Goal: Transaction & Acquisition: Purchase product/service

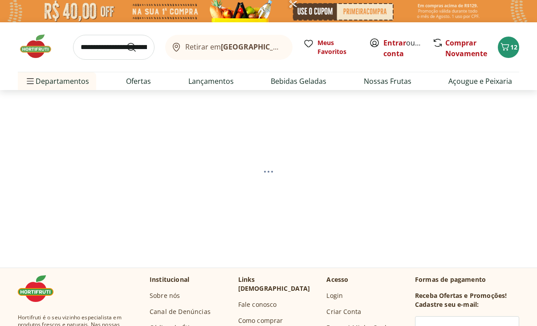
select select "**********"
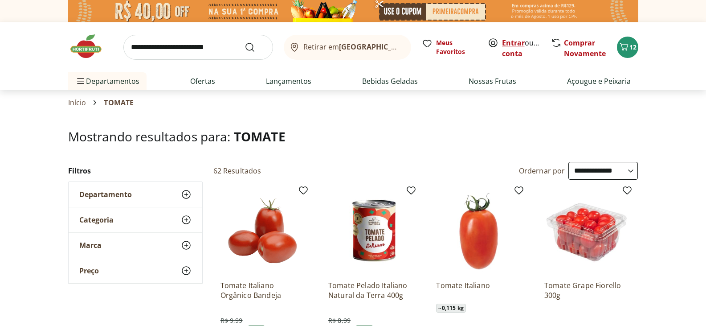
click at [513, 43] on link "Entrar" at bounding box center [513, 43] width 23 height 10
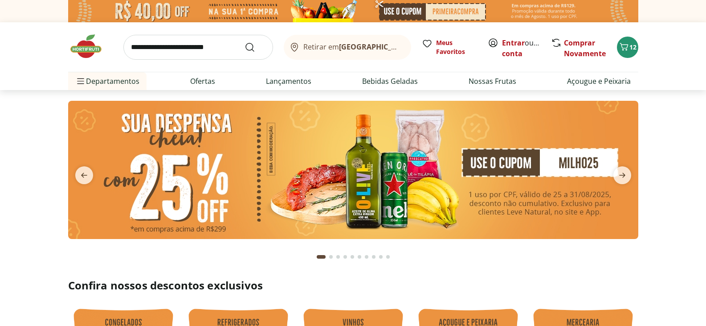
click at [339, 40] on button "Retirar em Rio de Janeiro/RJ" at bounding box center [347, 47] width 127 height 25
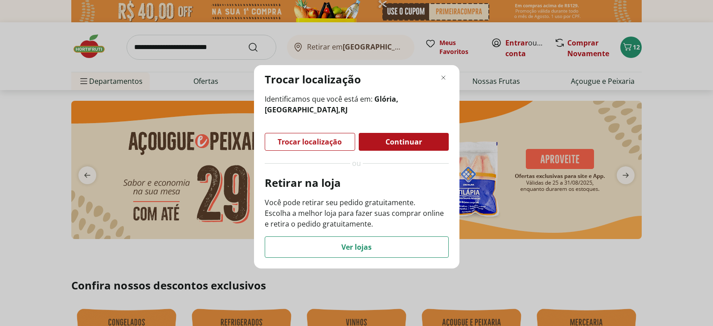
click at [328, 142] on span "Trocar localização" at bounding box center [310, 141] width 64 height 7
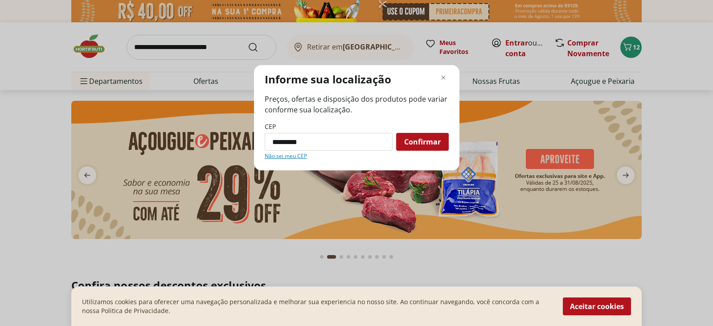
click at [435, 143] on span "Confirmar" at bounding box center [422, 141] width 37 height 7
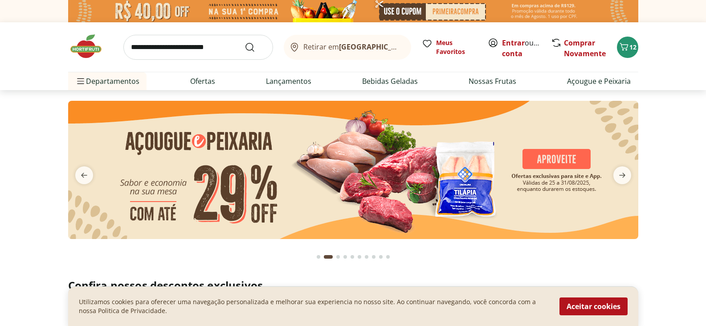
click at [354, 48] on b "[GEOGRAPHIC_DATA]/[GEOGRAPHIC_DATA]" at bounding box center [414, 47] width 150 height 10
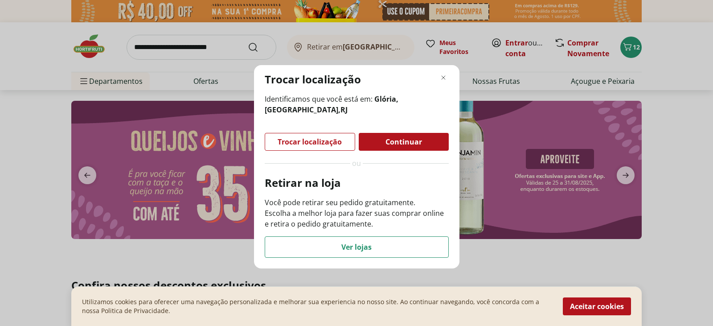
click at [395, 141] on span "Continuar" at bounding box center [403, 141] width 37 height 7
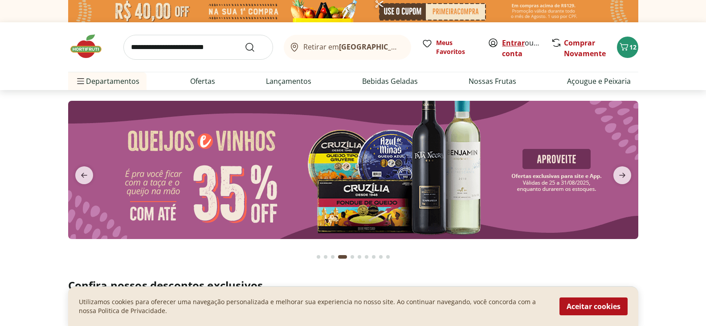
click at [518, 41] on link "Entrar" at bounding box center [513, 43] width 23 height 10
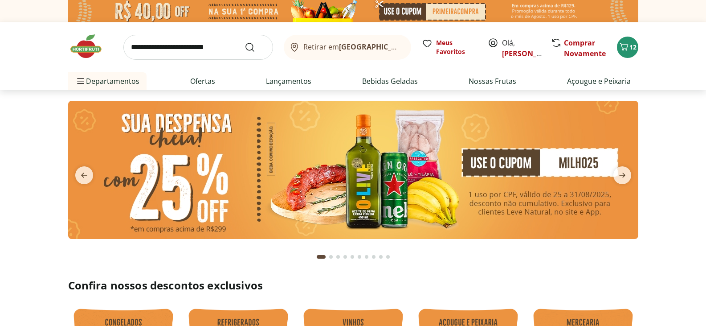
click at [202, 40] on input "search" at bounding box center [198, 47] width 150 height 25
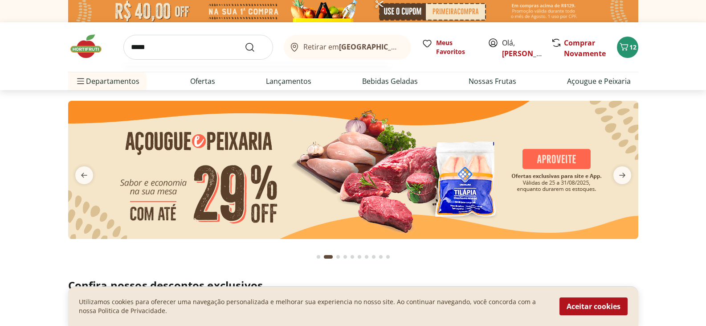
type input "*****"
click at [245, 42] on button "Submit Search" at bounding box center [255, 47] width 21 height 11
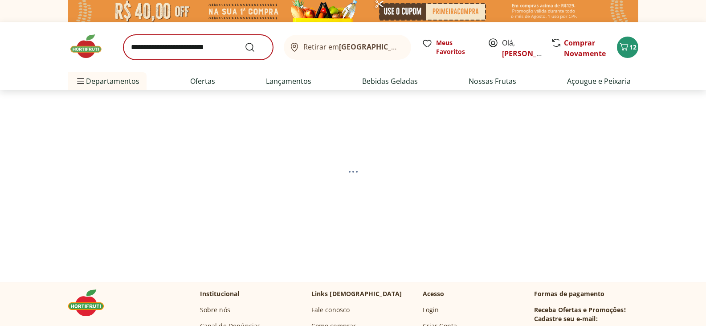
select select "**********"
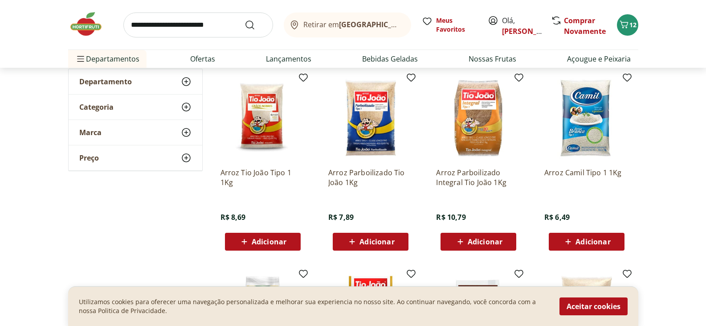
scroll to position [134, 0]
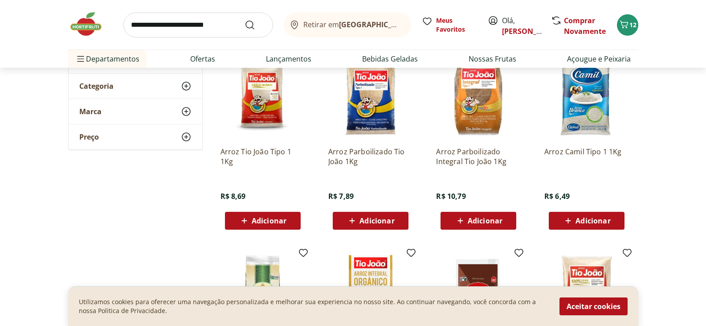
click at [592, 219] on span "Adicionar" at bounding box center [593, 220] width 35 height 7
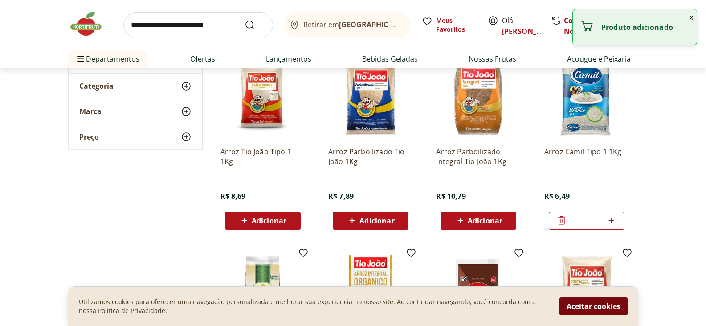
click at [592, 303] on button "Aceitar cookies" at bounding box center [594, 306] width 68 height 18
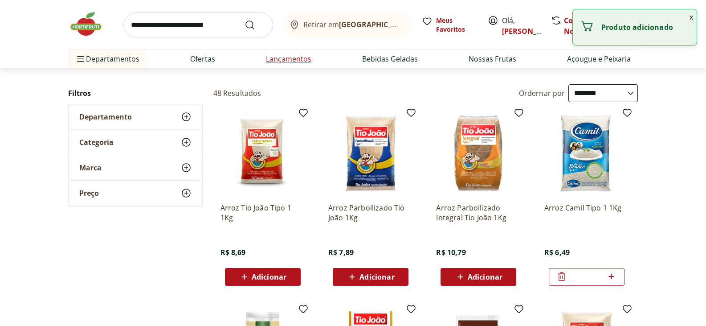
scroll to position [0, 0]
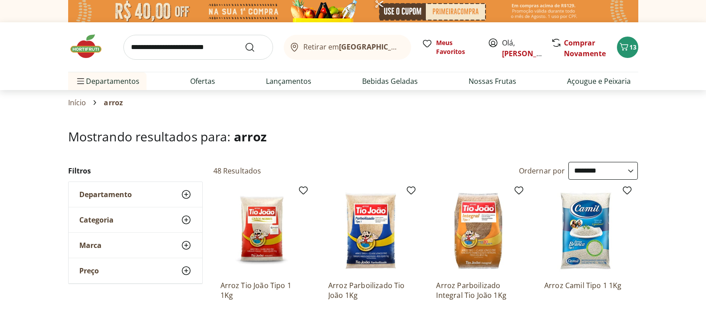
click at [226, 47] on input "search" at bounding box center [198, 47] width 150 height 25
type input "********"
click at [245, 42] on button "Submit Search" at bounding box center [255, 47] width 21 height 11
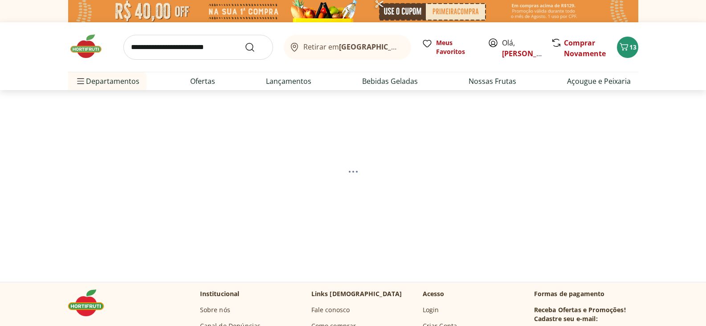
select select "**********"
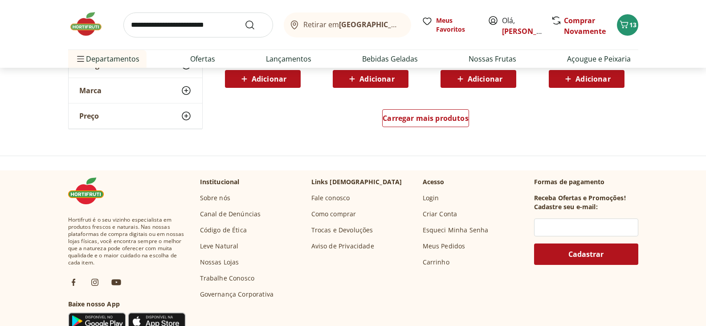
scroll to position [668, 0]
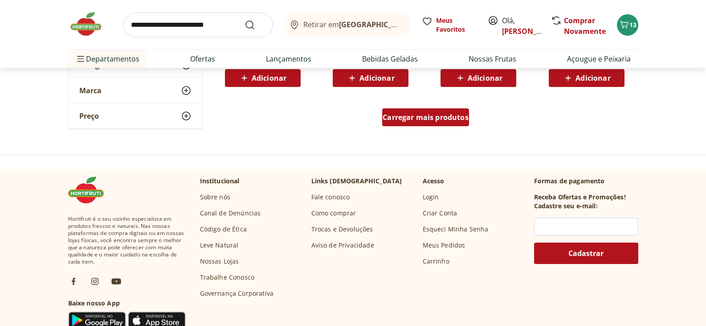
click at [423, 116] on span "Carregar mais produtos" at bounding box center [426, 117] width 86 height 7
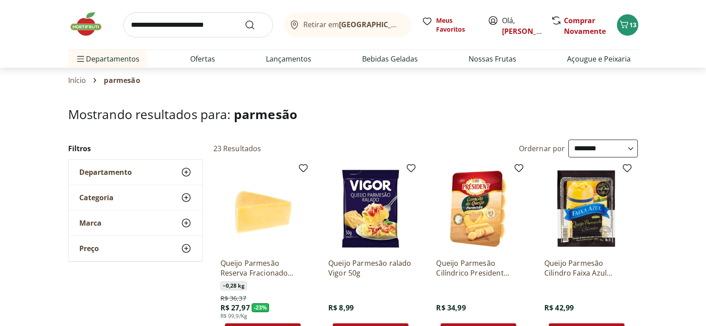
scroll to position [45, 0]
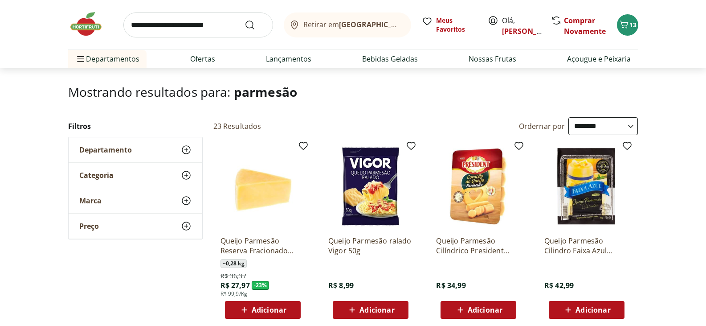
click at [385, 188] on img at bounding box center [370, 186] width 85 height 85
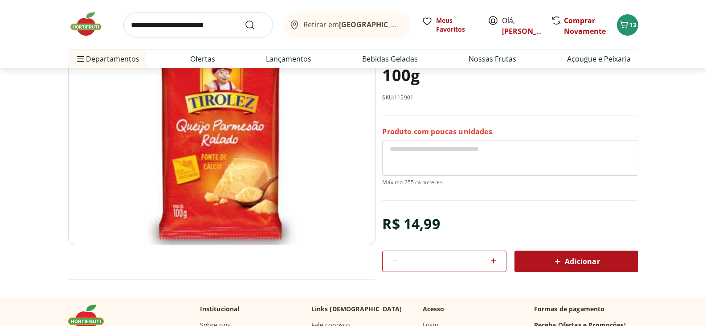
scroll to position [89, 0]
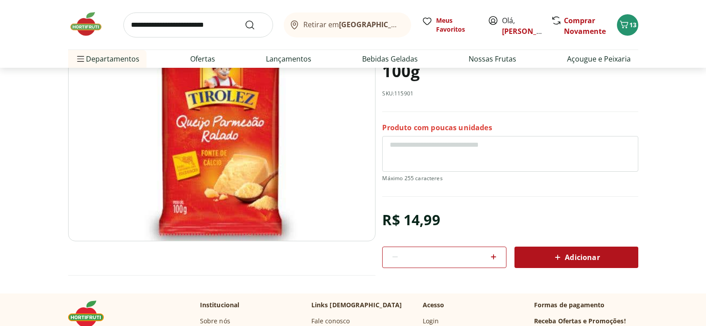
click at [587, 254] on span "Adicionar" at bounding box center [575, 257] width 47 height 11
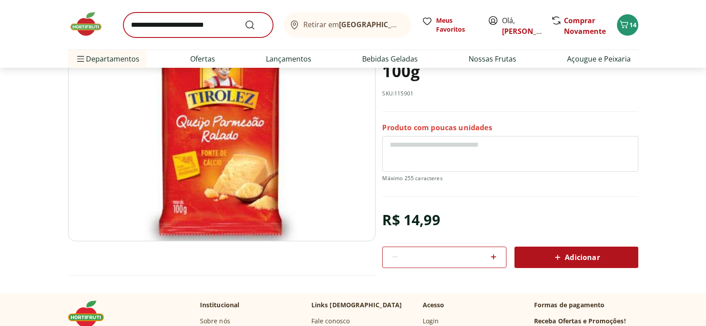
scroll to position [0, 0]
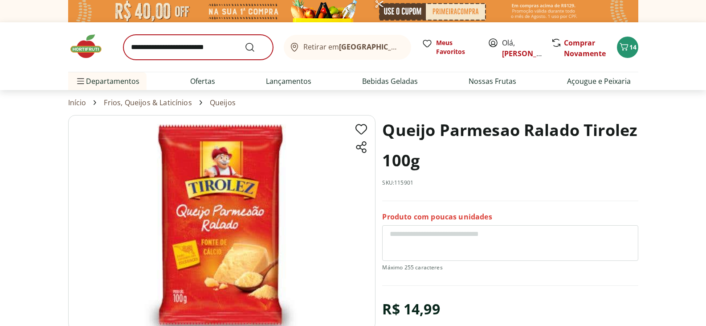
click at [234, 34] on div "Retirar em Rio de Janeiro/RJ Meus Favoritos Olá, Lorenna Comprar Novamente 14" at bounding box center [353, 46] width 570 height 49
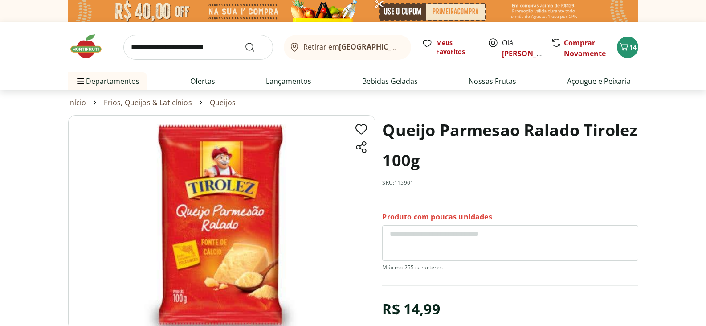
click at [229, 47] on input "search" at bounding box center [198, 47] width 150 height 25
type input "******"
click at [245, 42] on button "Submit Search" at bounding box center [255, 47] width 21 height 11
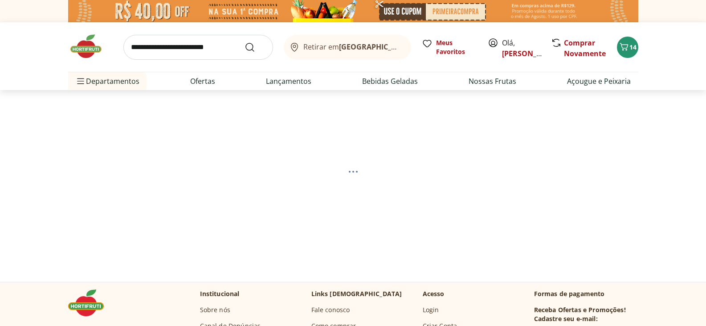
select select "**********"
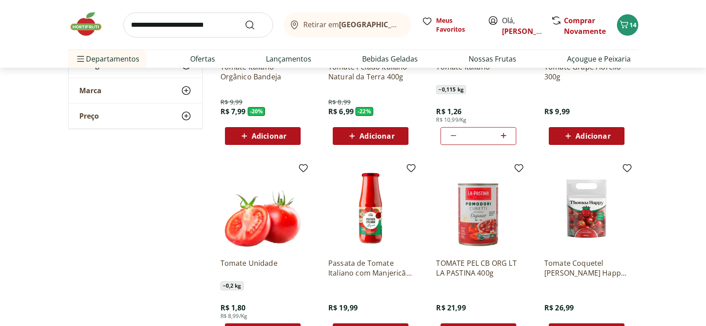
scroll to position [223, 0]
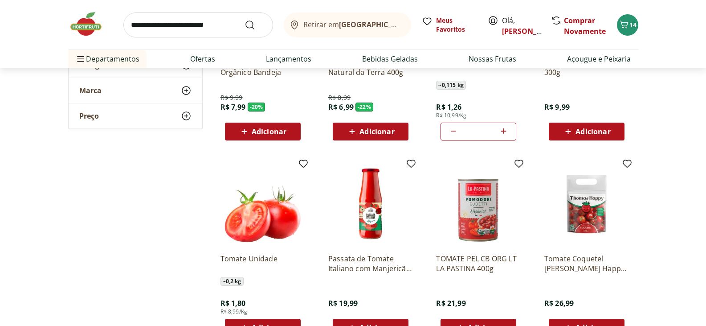
click at [273, 128] on span "Adicionar" at bounding box center [269, 131] width 35 height 7
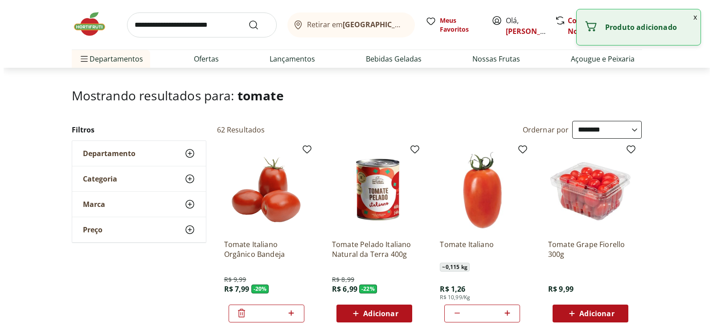
scroll to position [0, 0]
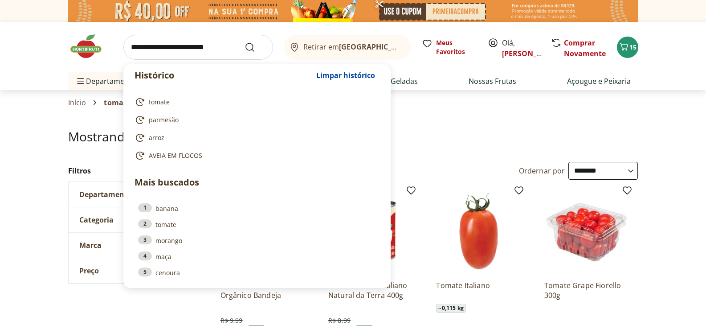
click at [221, 45] on input "search" at bounding box center [198, 47] width 150 height 25
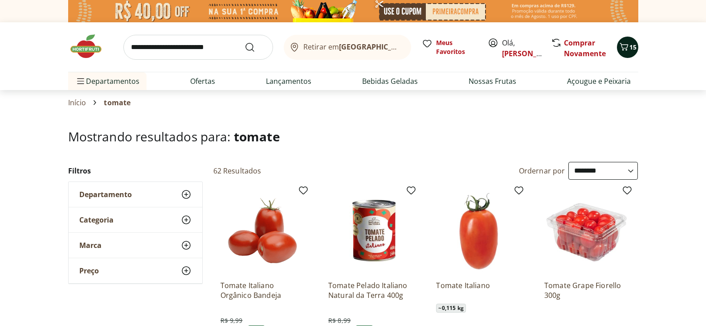
click at [624, 41] on div "15" at bounding box center [627, 47] width 7 height 14
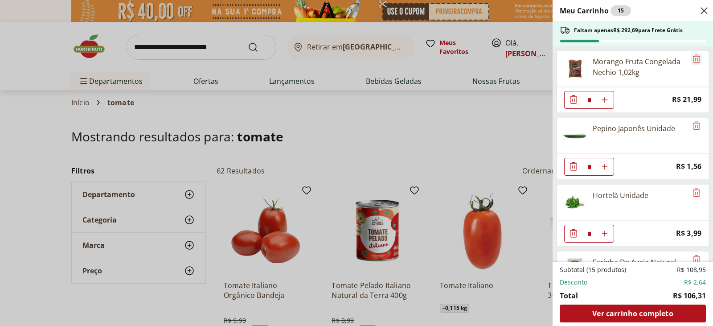
click at [691, 55] on icon "Remove" at bounding box center [696, 58] width 11 height 11
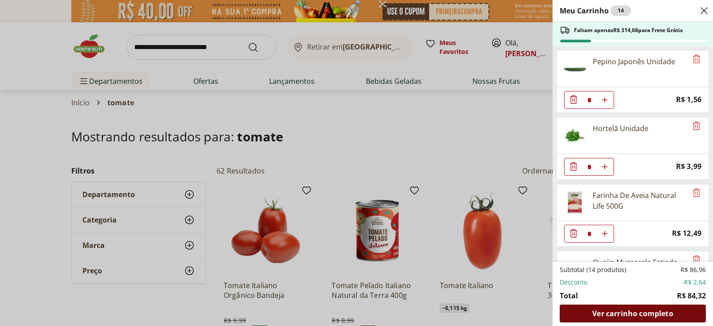
click at [631, 315] on span "Ver carrinho completo" at bounding box center [632, 313] width 81 height 7
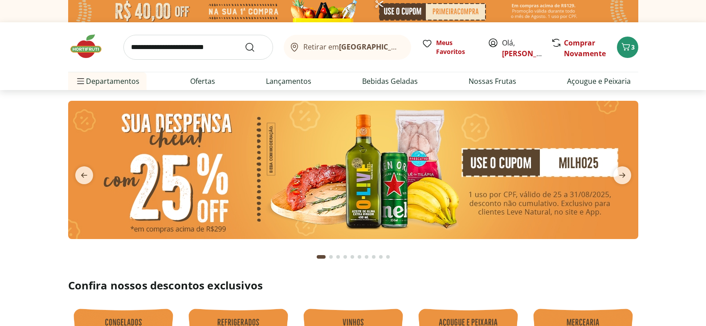
click at [200, 56] on input "search" at bounding box center [198, 47] width 150 height 25
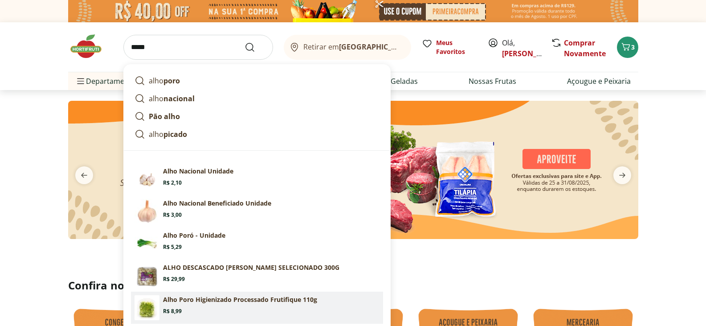
click at [184, 299] on p "Alho Poro Higienizado Processado Frutifique 110g" at bounding box center [240, 299] width 154 height 9
type input "**********"
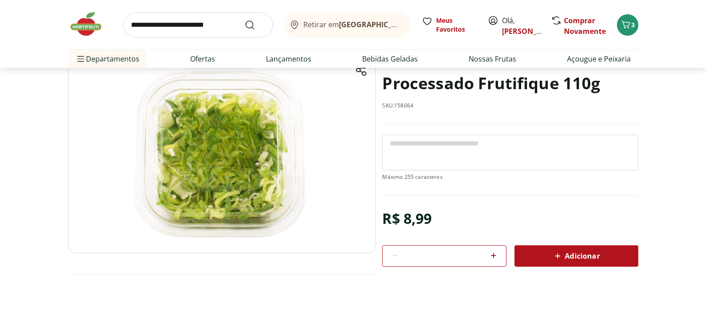
scroll to position [89, 0]
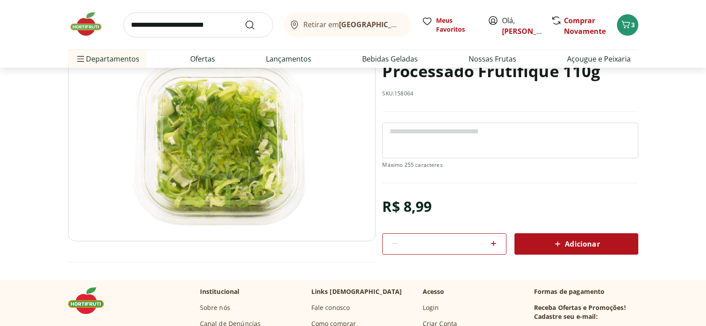
click at [561, 240] on icon at bounding box center [557, 243] width 11 height 11
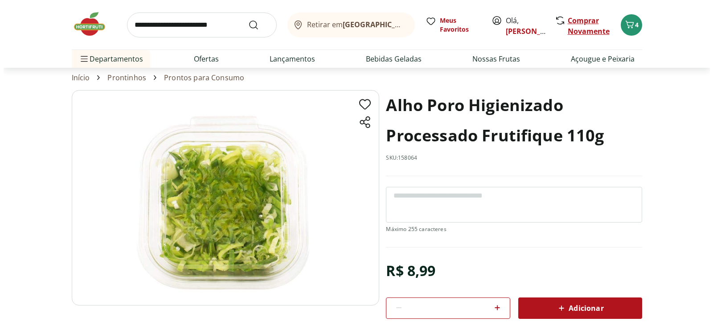
scroll to position [0, 0]
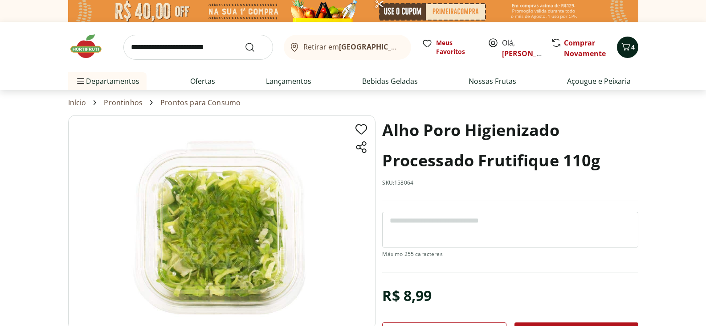
click at [621, 45] on icon "Carrinho" at bounding box center [626, 46] width 11 height 11
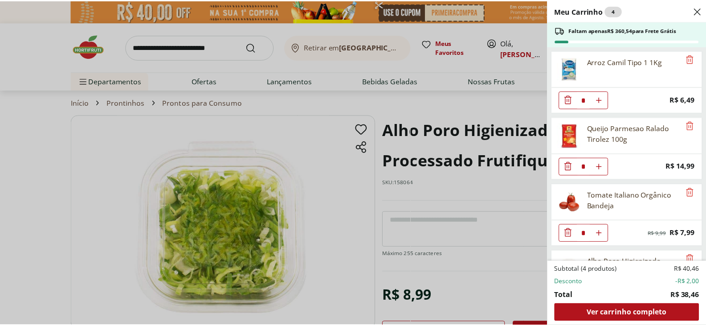
scroll to position [56, 0]
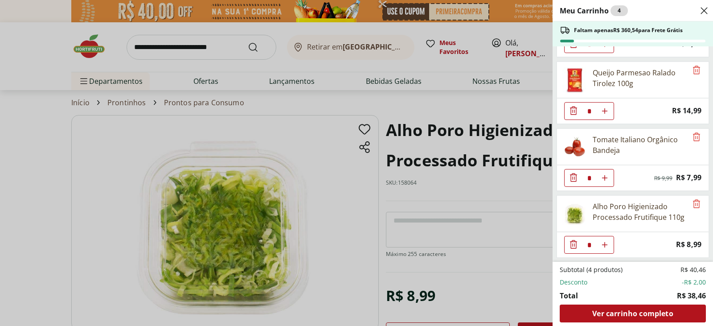
click at [706, 11] on icon "Close" at bounding box center [703, 10] width 11 height 11
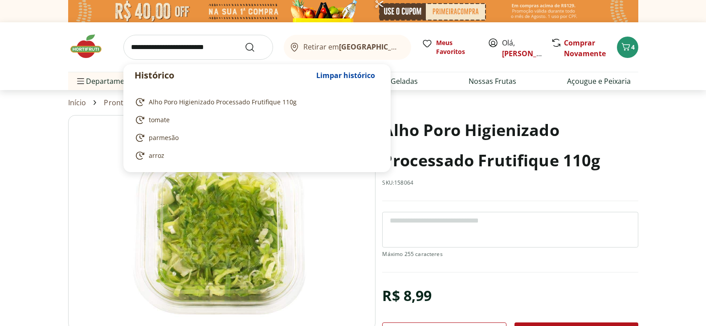
click at [208, 46] on input "search" at bounding box center [198, 47] width 150 height 25
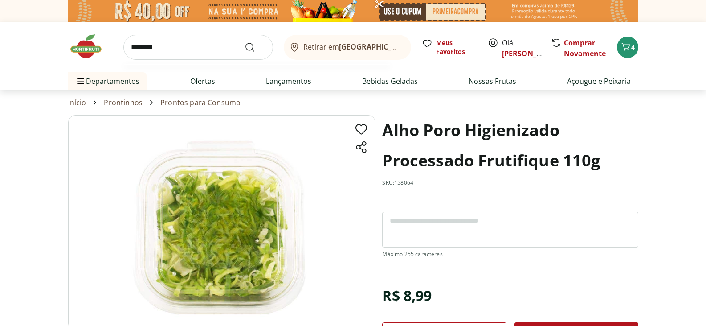
type input "********"
click at [245, 42] on button "Submit Search" at bounding box center [255, 47] width 21 height 11
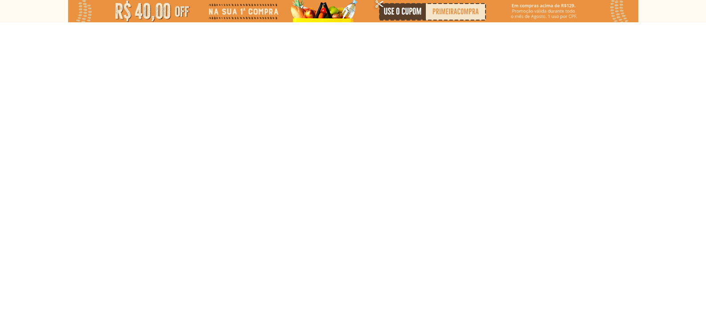
select select "**********"
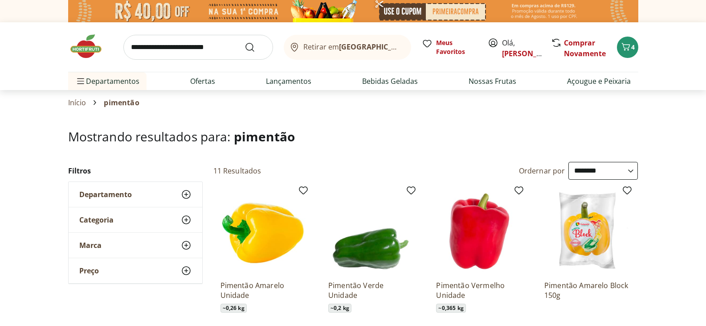
scroll to position [89, 0]
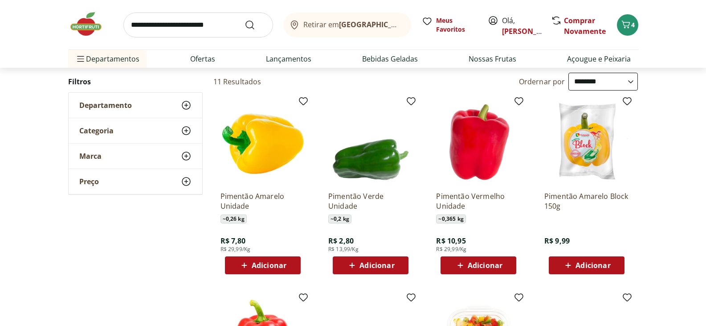
click at [390, 262] on span "Adicionar" at bounding box center [376, 264] width 35 height 7
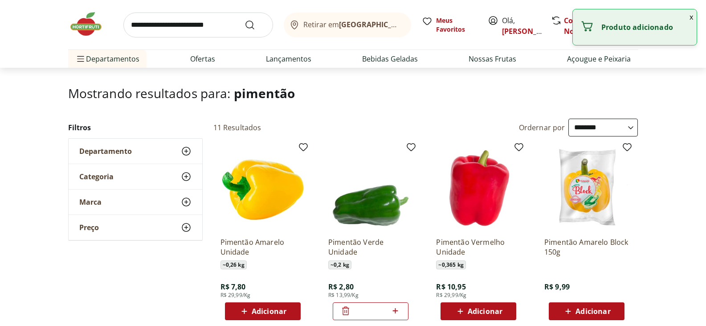
scroll to position [0, 0]
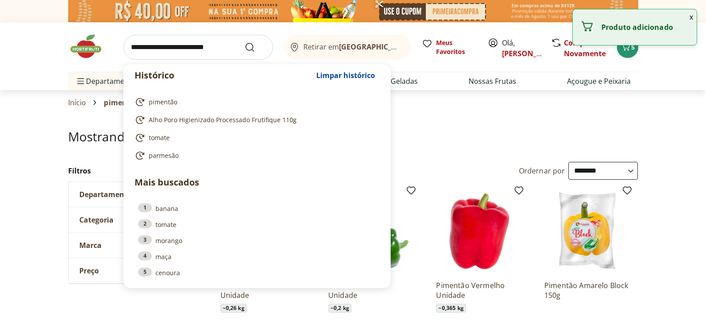
click at [198, 42] on input "search" at bounding box center [198, 47] width 150 height 25
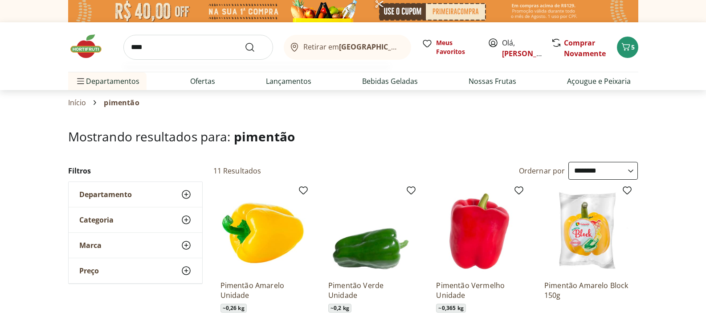
type input "****"
click at [245, 42] on button "Submit Search" at bounding box center [255, 47] width 21 height 11
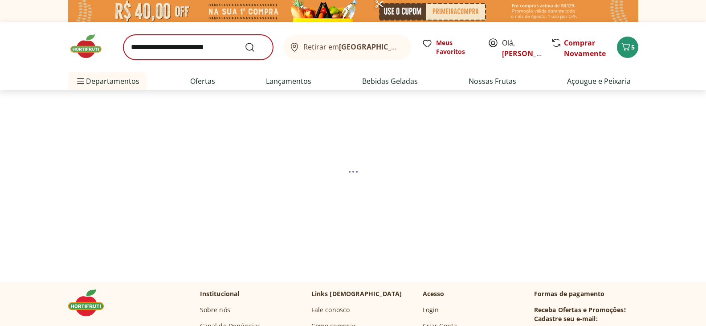
select select "**********"
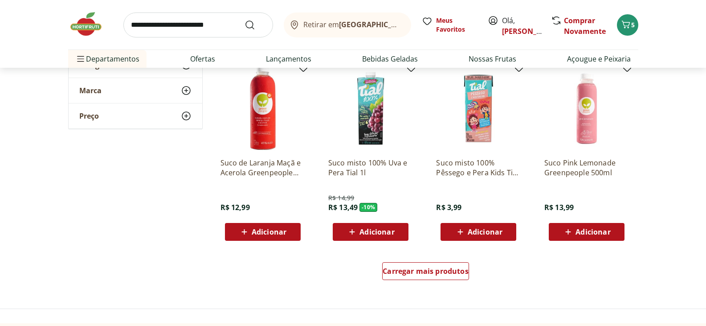
scroll to position [535, 0]
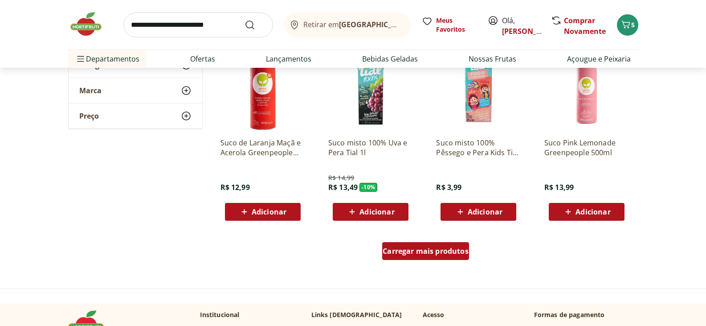
click at [425, 249] on span "Carregar mais produtos" at bounding box center [426, 250] width 86 height 7
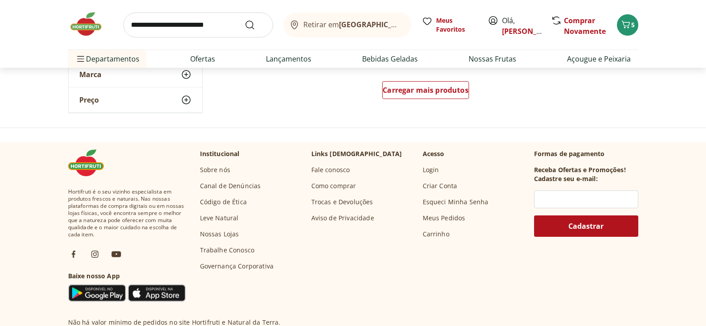
scroll to position [1292, 0]
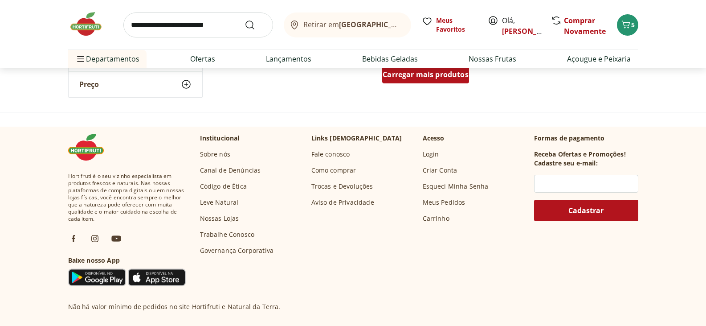
click at [455, 76] on span "Carregar mais produtos" at bounding box center [426, 74] width 86 height 7
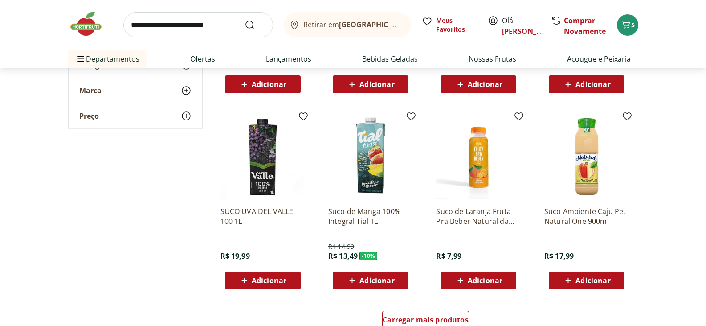
scroll to position [1648, 0]
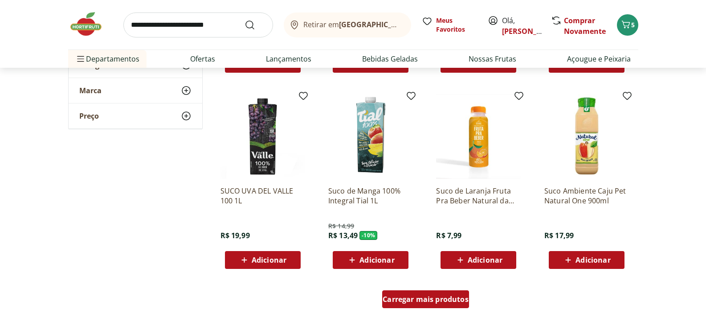
click at [417, 298] on span "Carregar mais produtos" at bounding box center [426, 298] width 86 height 7
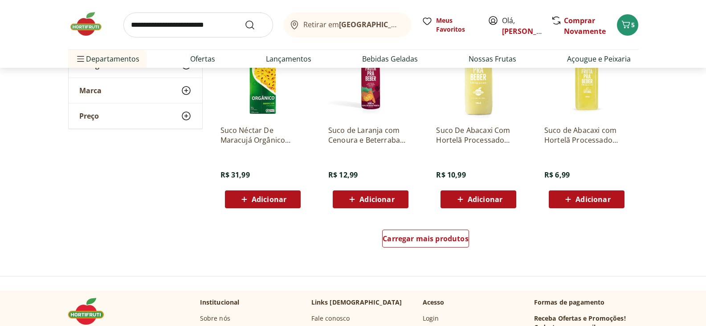
scroll to position [2361, 0]
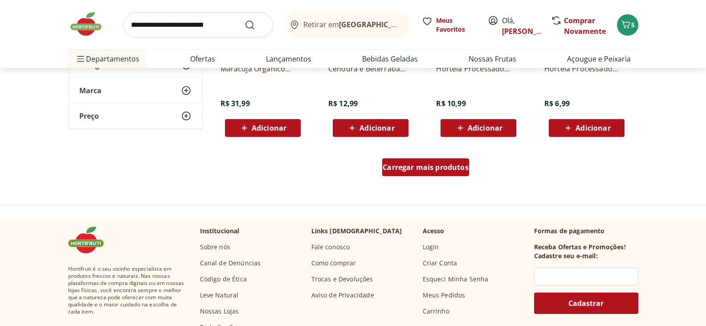
click at [400, 170] on span "Carregar mais produtos" at bounding box center [426, 166] width 86 height 7
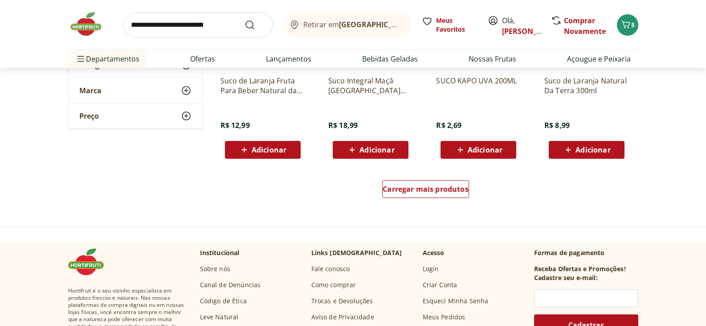
scroll to position [2940, 0]
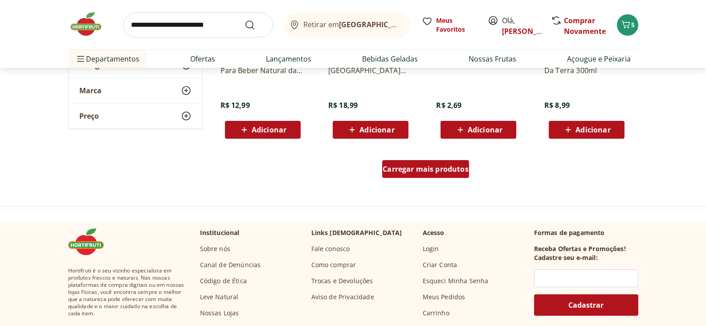
click at [443, 172] on span "Carregar mais produtos" at bounding box center [426, 168] width 86 height 7
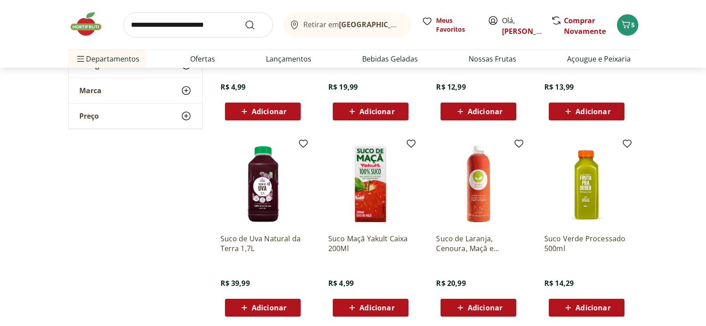
scroll to position [3163, 0]
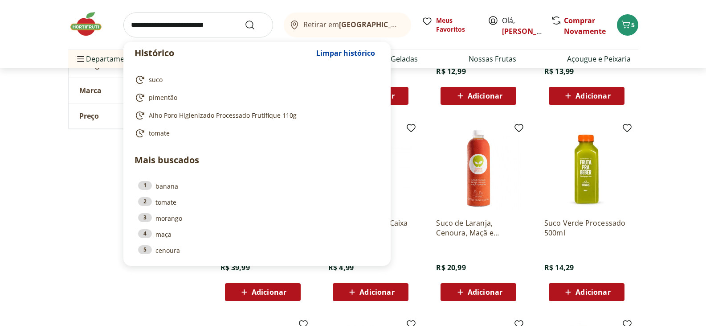
click at [205, 18] on input "search" at bounding box center [198, 24] width 150 height 25
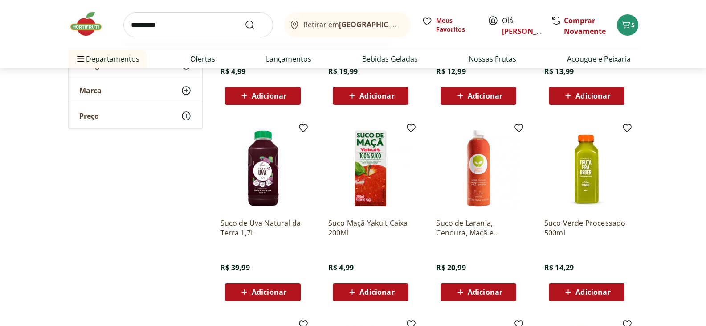
type input "**********"
click button "Submit Search" at bounding box center [255, 25] width 21 height 11
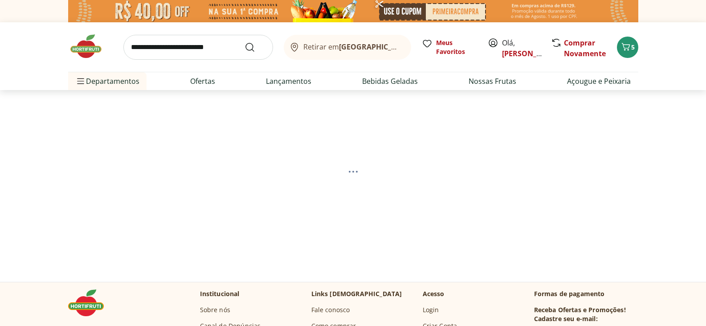
select select "**********"
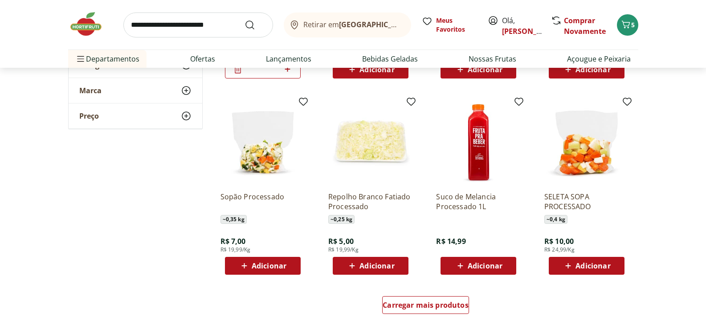
scroll to position [535, 0]
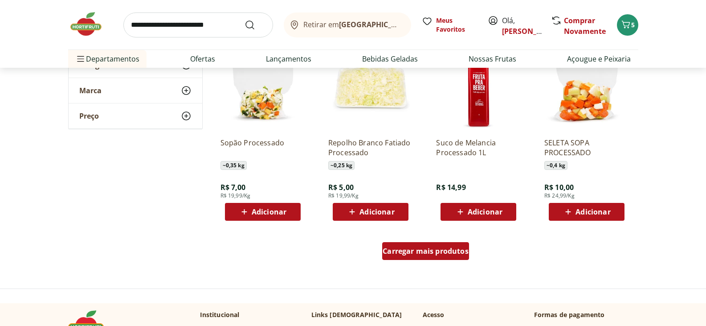
click at [434, 247] on span "Carregar mais produtos" at bounding box center [426, 250] width 86 height 7
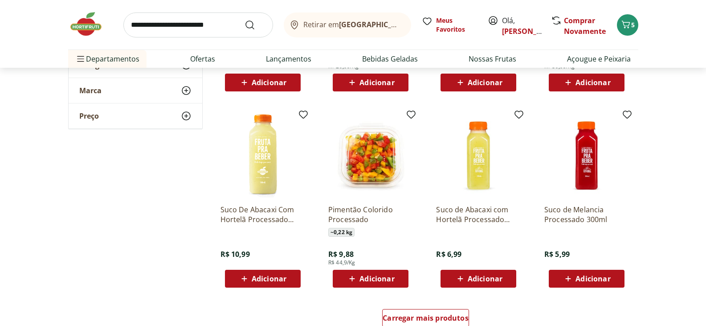
scroll to position [1114, 0]
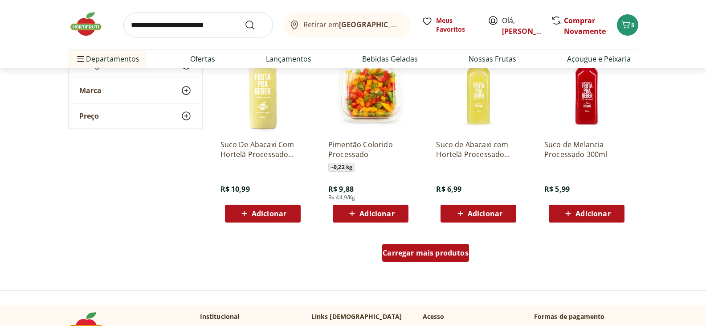
click at [444, 249] on span "Carregar mais produtos" at bounding box center [426, 252] width 86 height 7
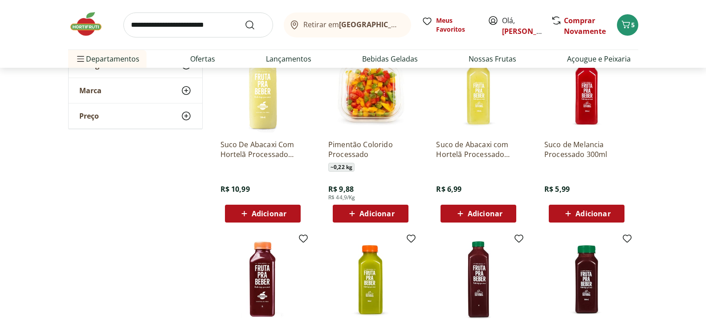
click at [263, 205] on div "Adicionar" at bounding box center [262, 213] width 61 height 16
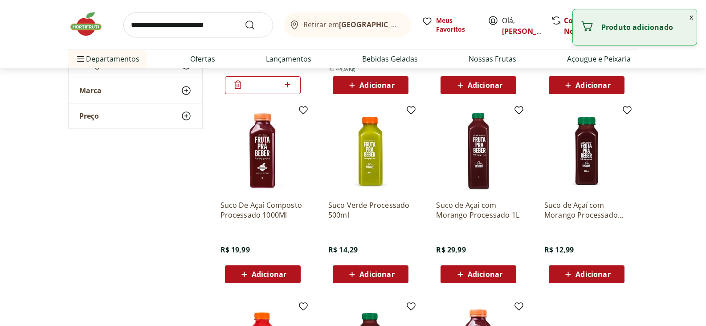
scroll to position [1247, 0]
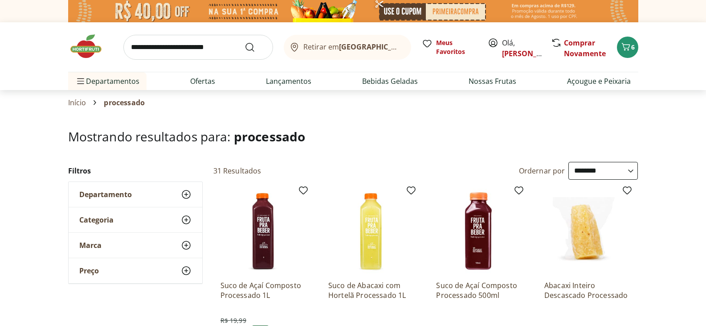
click at [186, 41] on input "search" at bounding box center [198, 47] width 150 height 25
type input "***"
click at [245, 42] on button "Submit Search" at bounding box center [255, 47] width 21 height 11
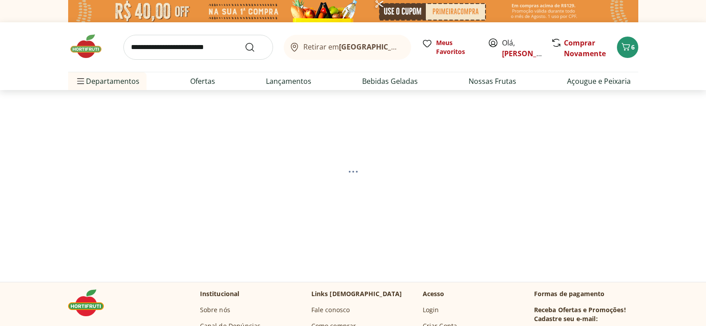
select select "**********"
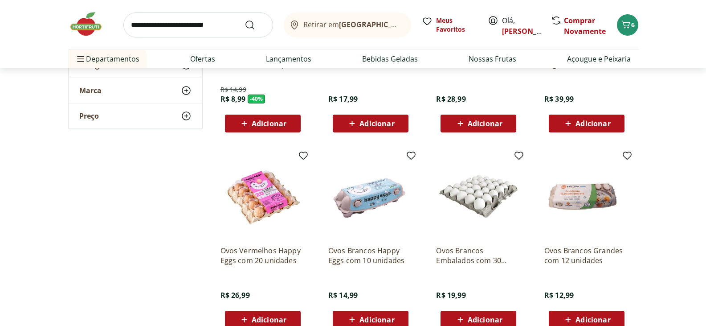
scroll to position [312, 0]
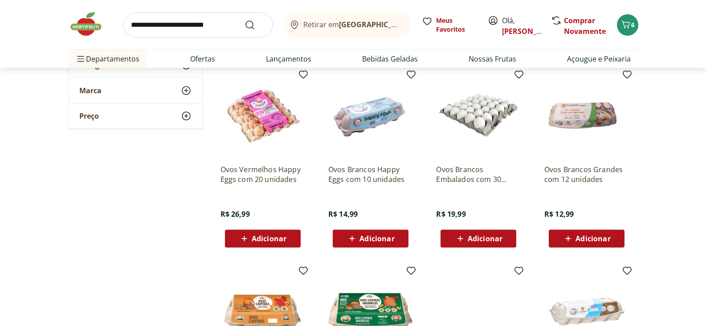
click at [191, 27] on input "search" at bounding box center [198, 24] width 150 height 25
type input "**********"
click button "Submit Search" at bounding box center [255, 25] width 21 height 11
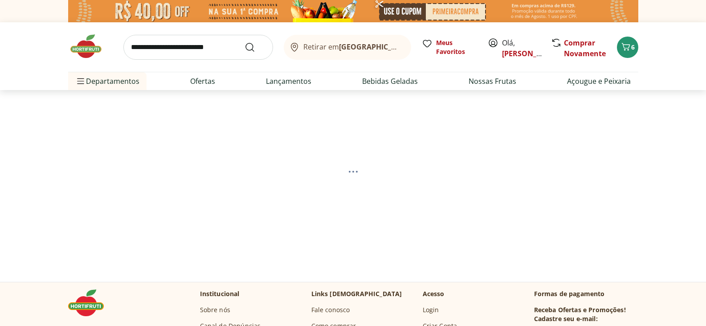
select select "**********"
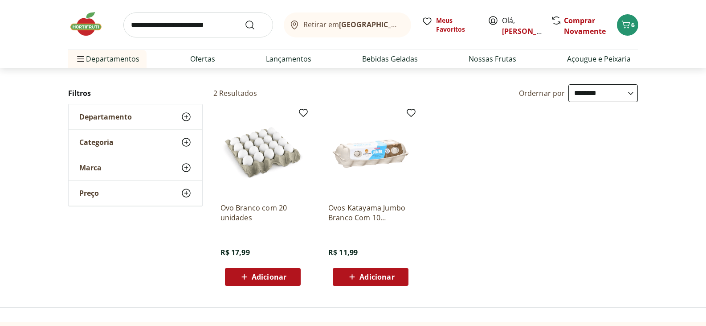
scroll to position [89, 0]
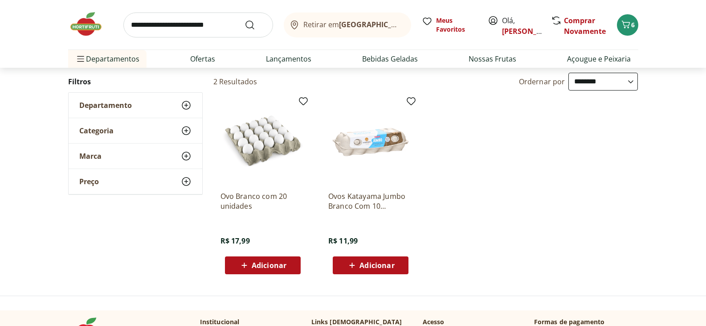
click at [365, 263] on span "Adicionar" at bounding box center [376, 264] width 35 height 7
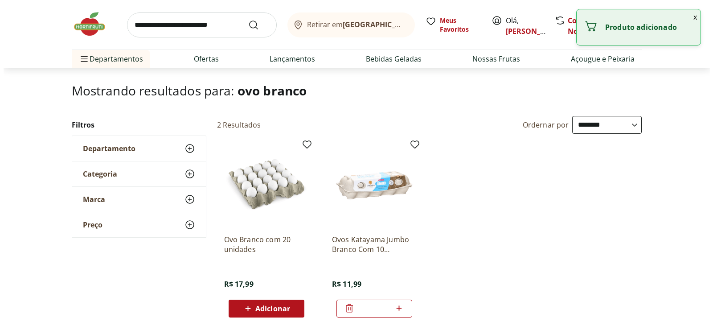
scroll to position [0, 0]
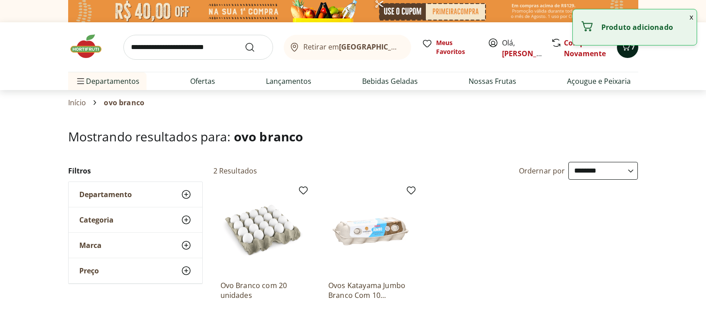
click at [632, 53] on button "7" at bounding box center [627, 47] width 21 height 21
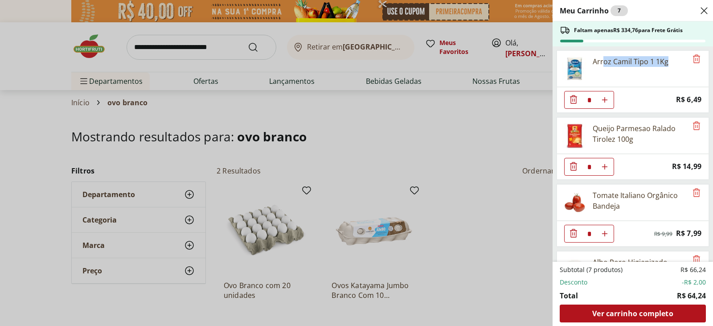
drag, startPoint x: 603, startPoint y: 61, endPoint x: 671, endPoint y: 60, distance: 68.2
click at [671, 60] on div "Arroz Camil Tipo 1 1Kg" at bounding box center [622, 69] width 130 height 36
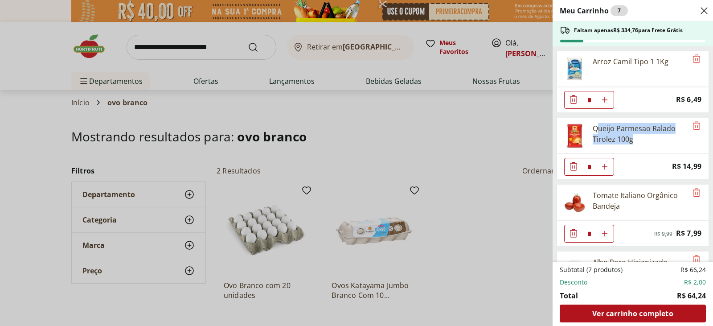
drag, startPoint x: 604, startPoint y: 126, endPoint x: 643, endPoint y: 136, distance: 40.8
click at [643, 136] on div "Queijo Parmesao Ralado Tirolez 100g" at bounding box center [639, 133] width 94 height 21
click at [622, 128] on div "Queijo Parmesao Ralado Tirolez 100g" at bounding box center [639, 133] width 94 height 21
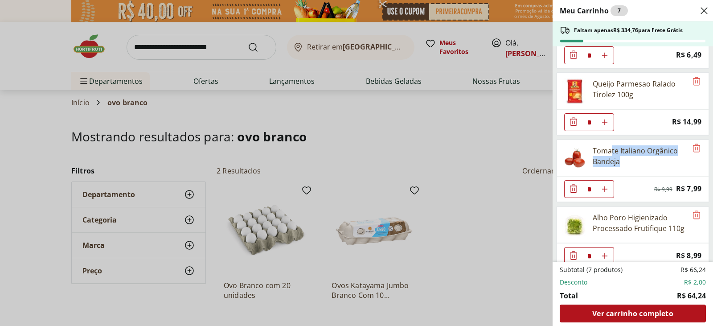
drag, startPoint x: 610, startPoint y: 149, endPoint x: 628, endPoint y: 166, distance: 24.6
click at [628, 166] on div "Tomate Italiano Orgânico Bandeja" at bounding box center [639, 155] width 94 height 21
click at [614, 151] on div "Tomate Italiano Orgânico Bandeja" at bounding box center [639, 155] width 94 height 21
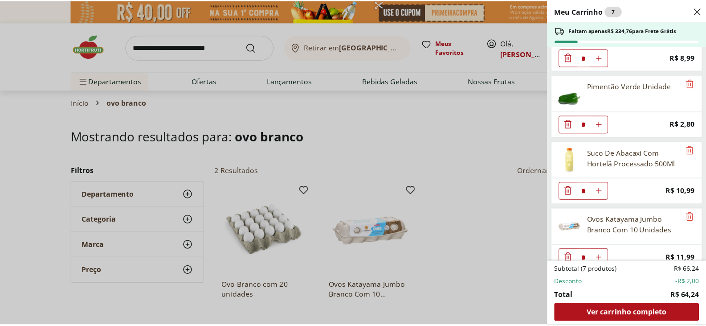
scroll to position [256, 0]
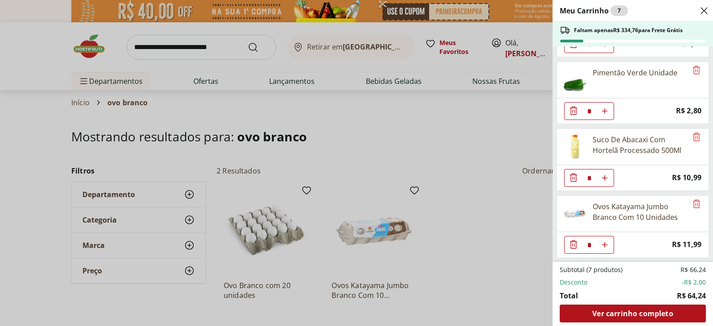
click at [183, 53] on div "Meu Carrinho 7 Faltam apenas R$ 334,76 para Frete Grátis Arroz Camil Tipo 1 1Kg…" at bounding box center [356, 163] width 713 height 326
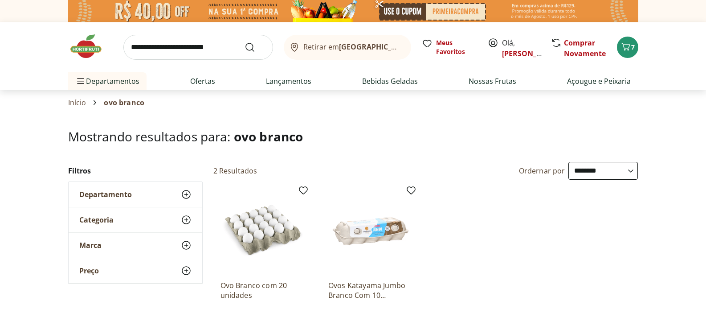
click at [90, 48] on img at bounding box center [90, 46] width 45 height 27
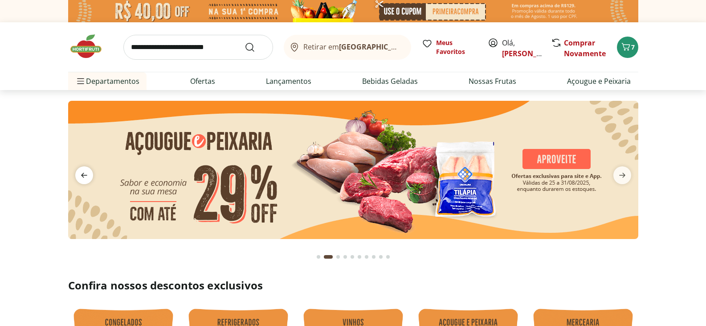
click at [90, 172] on span "previous" at bounding box center [84, 175] width 18 height 18
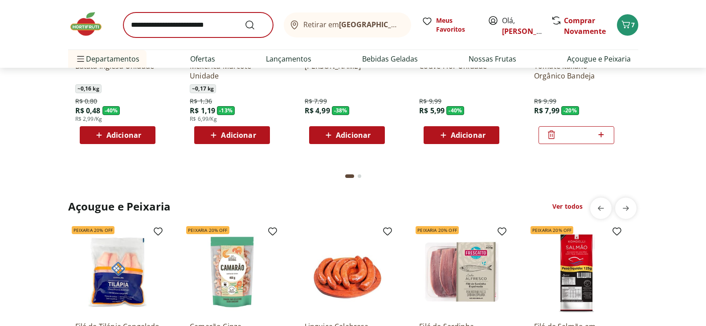
scroll to position [757, 0]
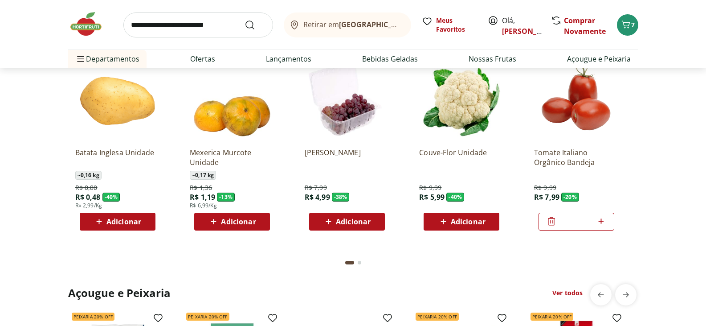
click at [201, 24] on input "search" at bounding box center [198, 24] width 150 height 25
type input "*******"
click button "Submit Search" at bounding box center [255, 25] width 21 height 11
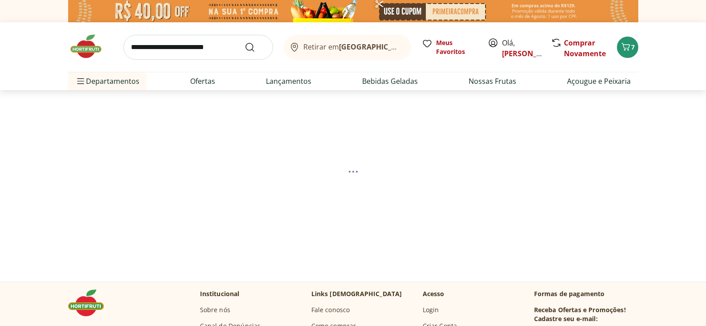
select select "**********"
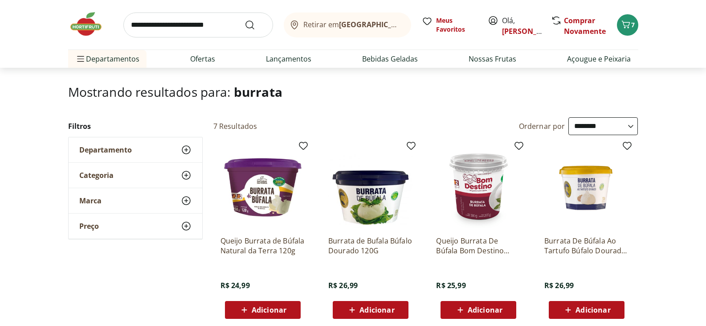
scroll to position [89, 0]
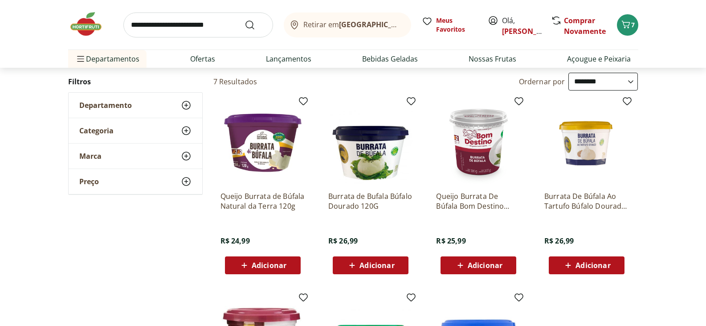
click at [375, 265] on span "Adicionar" at bounding box center [376, 264] width 35 height 7
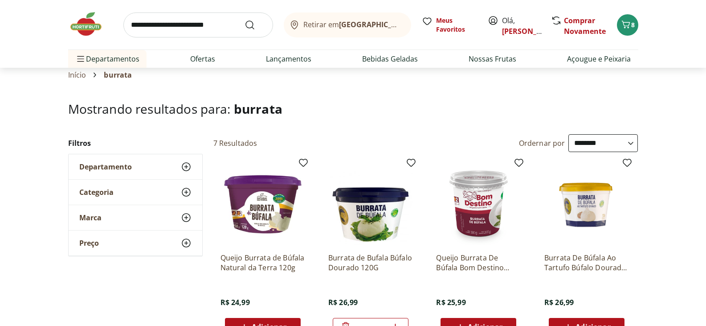
scroll to position [0, 0]
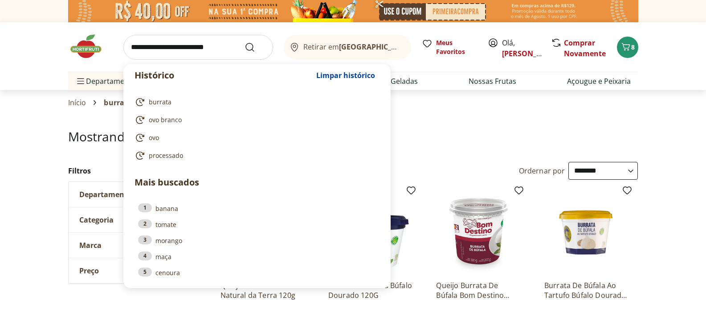
click at [183, 45] on input "search" at bounding box center [198, 47] width 150 height 25
click at [181, 49] on input "search" at bounding box center [198, 47] width 150 height 25
click at [204, 55] on input "search" at bounding box center [198, 47] width 150 height 25
click at [85, 46] on img at bounding box center [90, 46] width 45 height 27
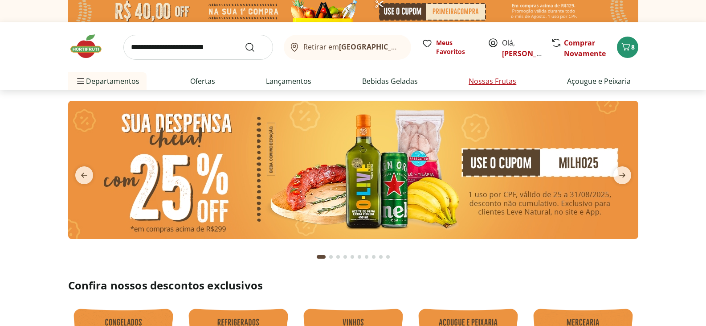
click at [487, 76] on link "Nossas Frutas" at bounding box center [493, 81] width 48 height 11
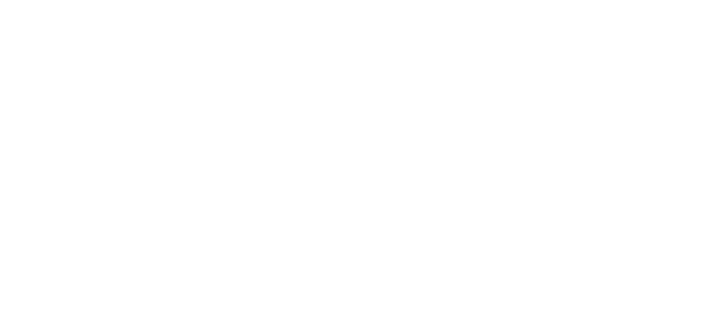
select select "**********"
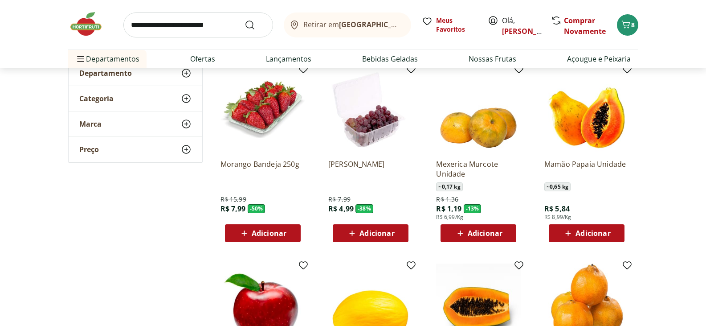
scroll to position [89, 0]
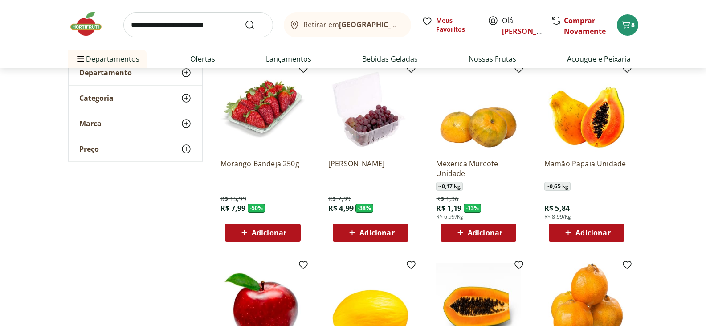
click at [282, 232] on span "Adicionar" at bounding box center [269, 232] width 35 height 7
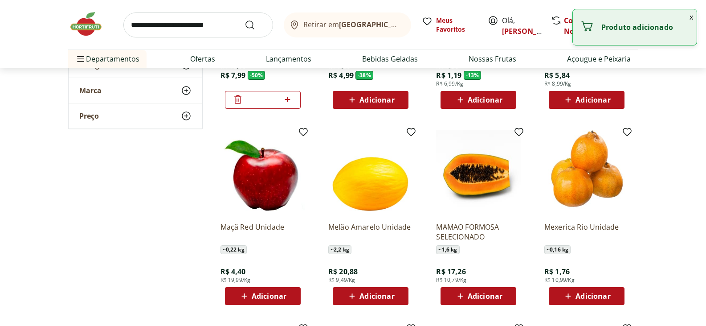
scroll to position [223, 0]
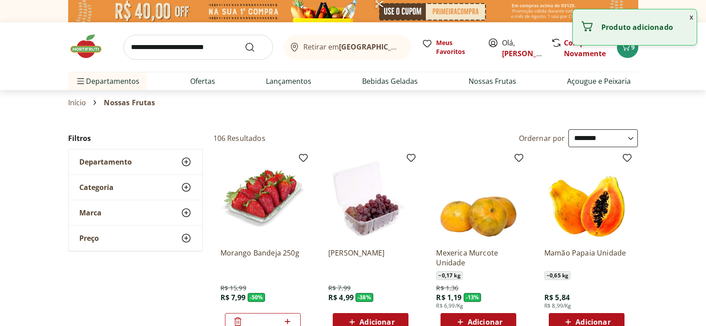
select select "**********"
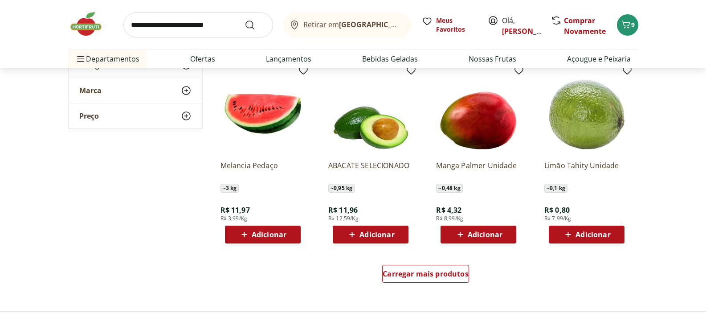
scroll to position [490, 0]
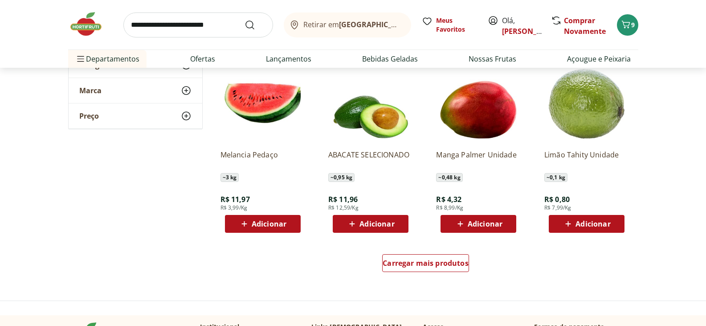
click at [493, 227] on span "Adicionar" at bounding box center [485, 223] width 35 height 7
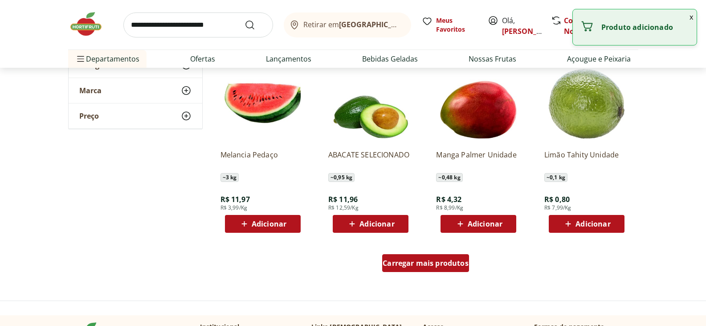
click at [438, 259] on span "Carregar mais produtos" at bounding box center [426, 262] width 86 height 7
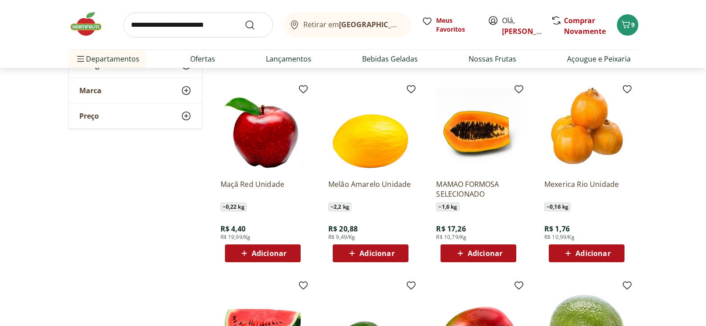
scroll to position [267, 0]
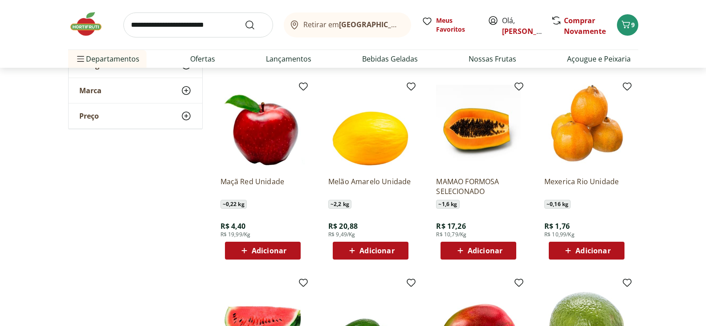
click at [581, 247] on span "Adicionar" at bounding box center [593, 250] width 35 height 7
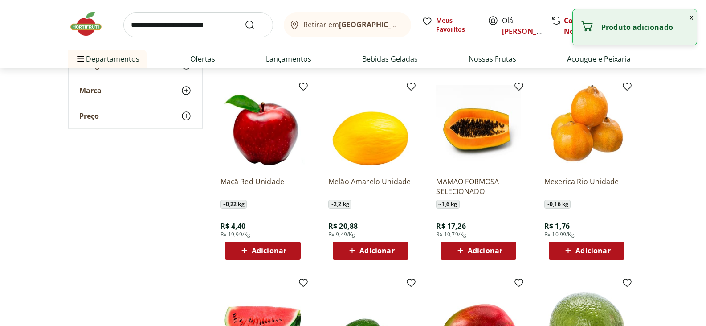
click at [615, 252] on div "Adicionar" at bounding box center [586, 250] width 61 height 16
click at [611, 249] on icon at bounding box center [611, 250] width 11 height 11
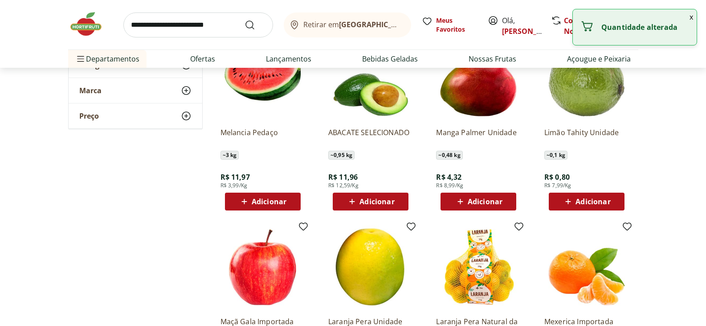
scroll to position [579, 0]
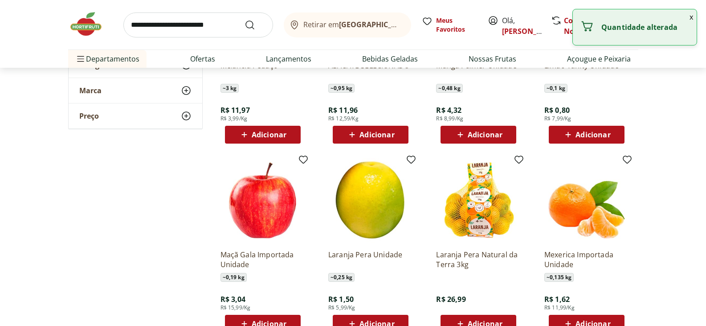
type input "*"
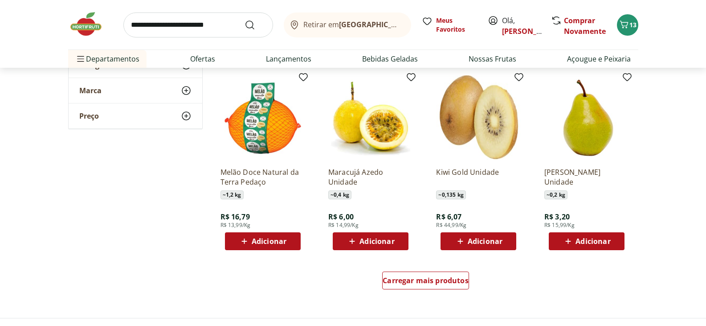
scroll to position [1069, 0]
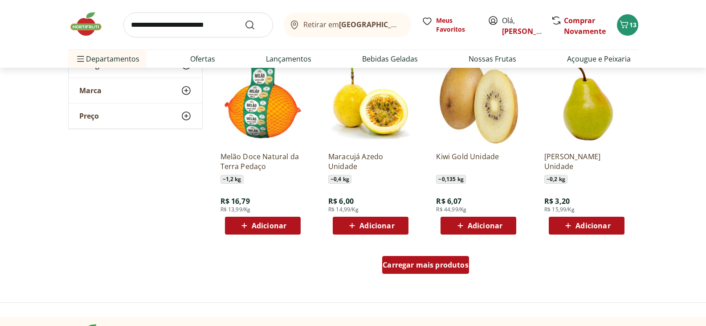
click at [445, 261] on span "Carregar mais produtos" at bounding box center [426, 264] width 86 height 7
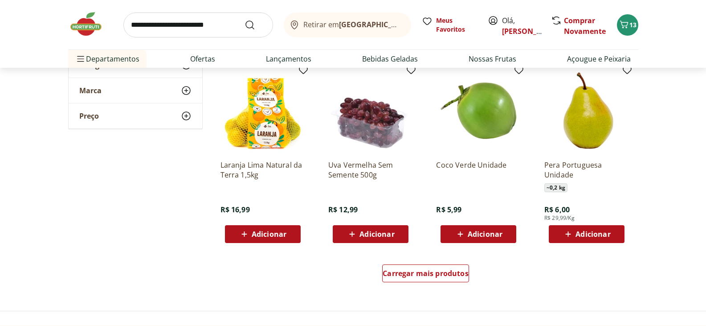
scroll to position [1737, 0]
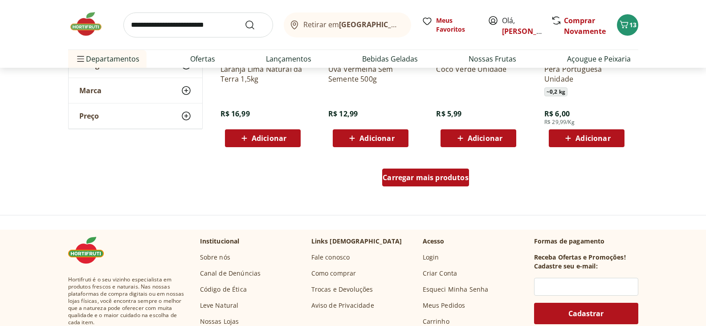
click at [431, 184] on div "Carregar mais produtos" at bounding box center [425, 177] width 87 height 18
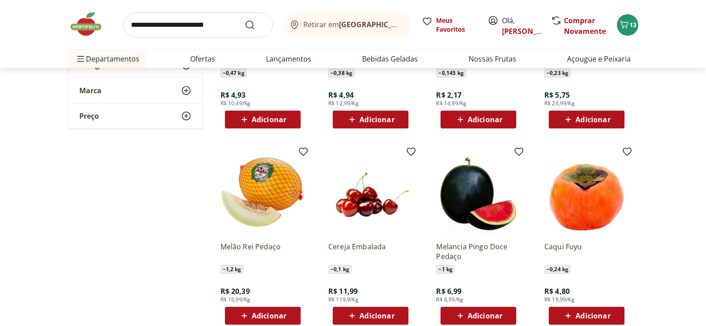
scroll to position [2005, 0]
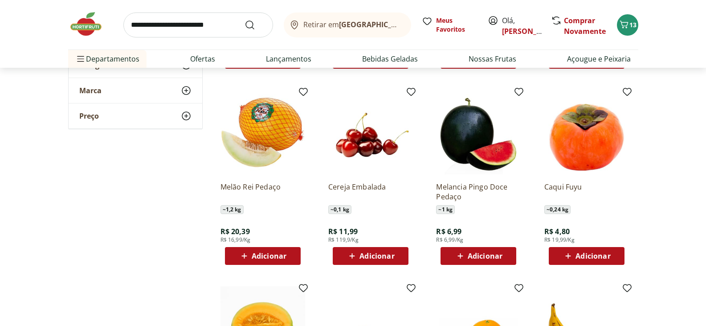
click at [389, 252] on span "Adicionar" at bounding box center [376, 255] width 35 height 7
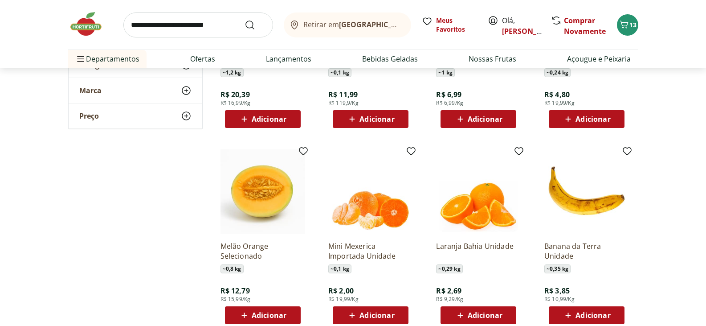
scroll to position [2183, 0]
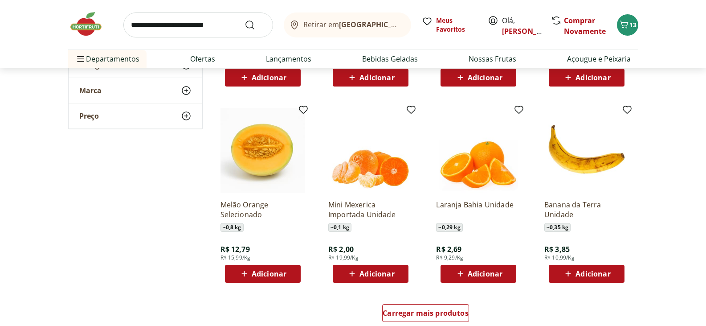
click at [168, 16] on input "search" at bounding box center [198, 24] width 150 height 25
type input "*****"
click at [245, 20] on button "Submit Search" at bounding box center [255, 25] width 21 height 11
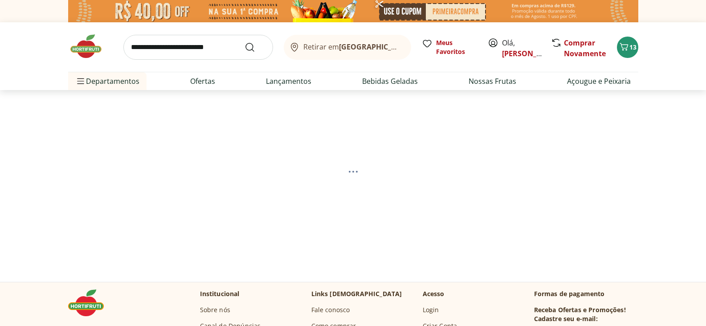
select select "**********"
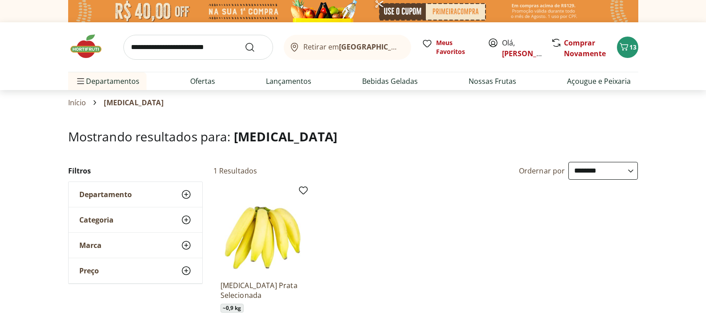
click at [199, 51] on input "search" at bounding box center [198, 47] width 150 height 25
type input "******"
click at [245, 42] on button "Submit Search" at bounding box center [255, 47] width 21 height 11
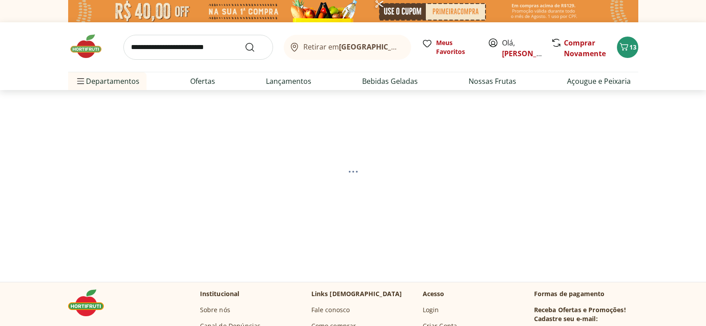
select select "**********"
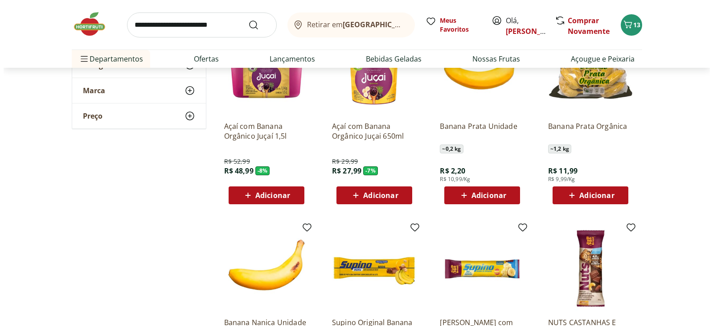
scroll to position [89, 0]
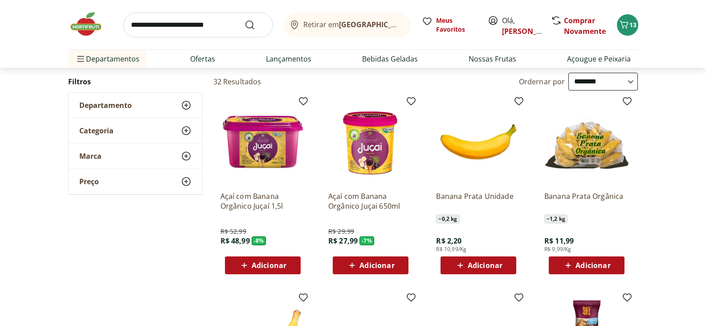
click at [477, 261] on span "Adicionar" at bounding box center [485, 264] width 35 height 7
click at [486, 264] on span "Adicionar" at bounding box center [485, 264] width 35 height 7
click at [627, 27] on icon "Carrinho" at bounding box center [624, 24] width 8 height 8
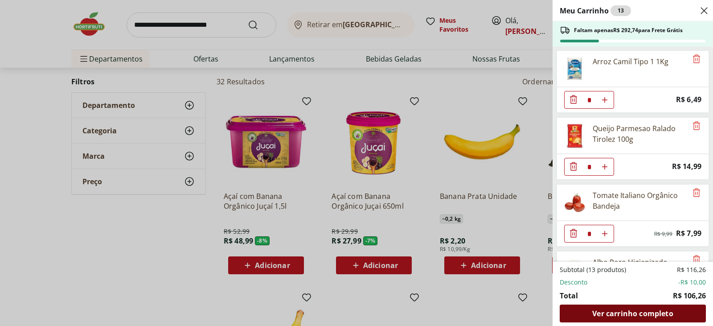
click at [610, 314] on span "Ver carrinho completo" at bounding box center [632, 313] width 81 height 7
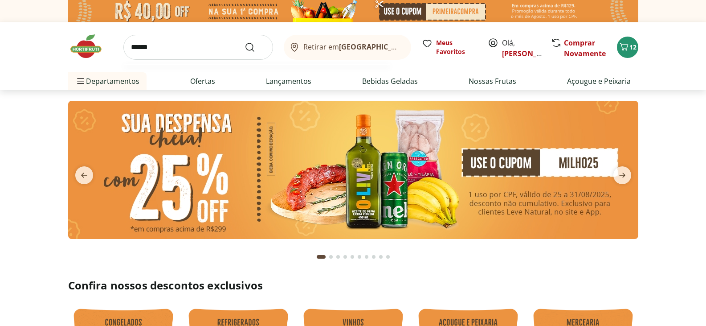
type input "******"
click at [245, 42] on button "Submit Search" at bounding box center [255, 47] width 21 height 11
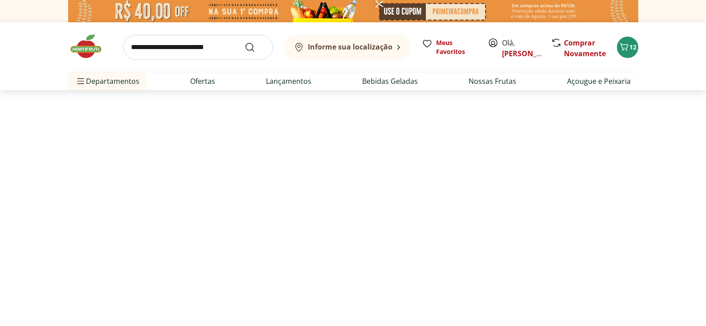
select select "**********"
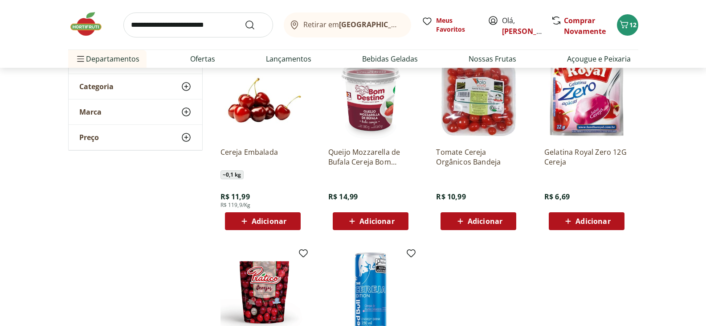
scroll to position [134, 0]
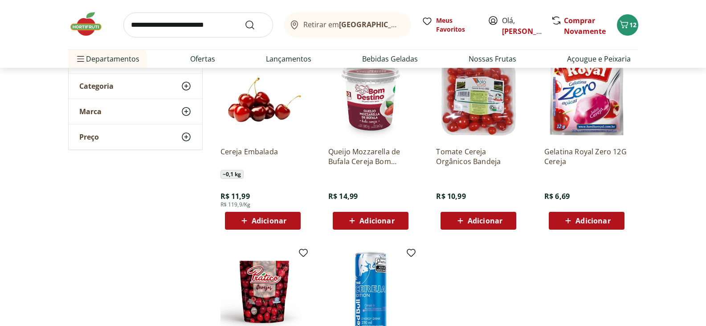
click at [265, 218] on span "Adicionar" at bounding box center [269, 220] width 35 height 7
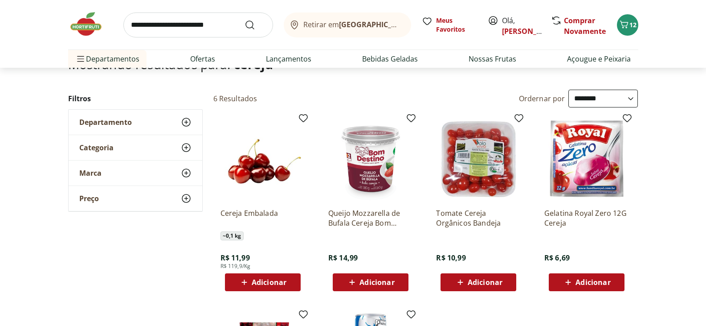
scroll to position [0, 0]
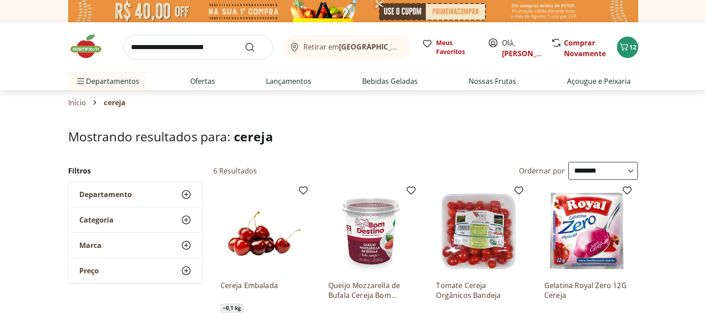
click at [180, 36] on input "search" at bounding box center [198, 47] width 150 height 25
type input "*********"
click at [245, 42] on button "Submit Search" at bounding box center [255, 47] width 21 height 11
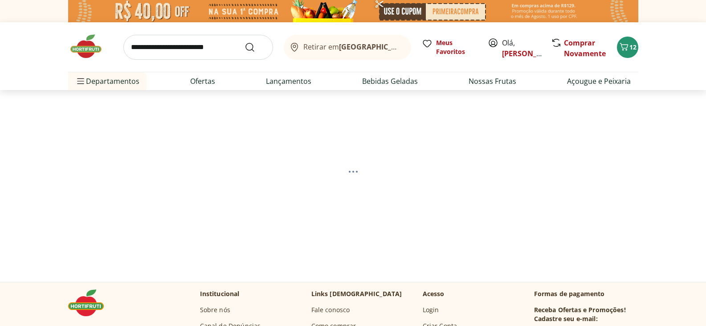
select select "**********"
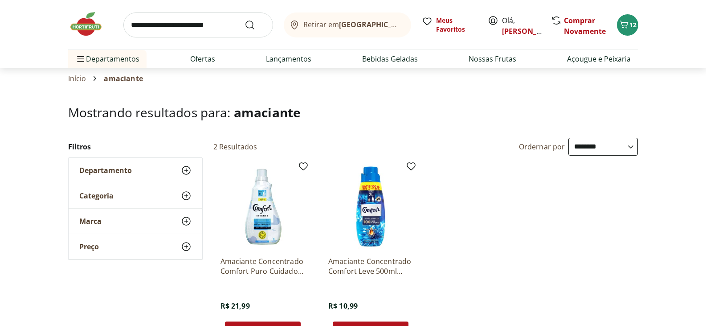
scroll to position [45, 0]
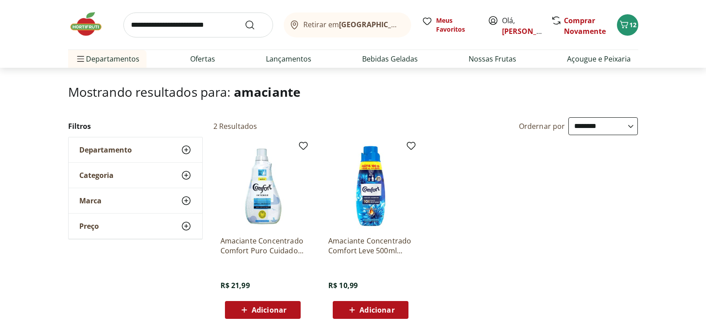
click at [364, 303] on div "Adicionar" at bounding box center [370, 310] width 61 height 16
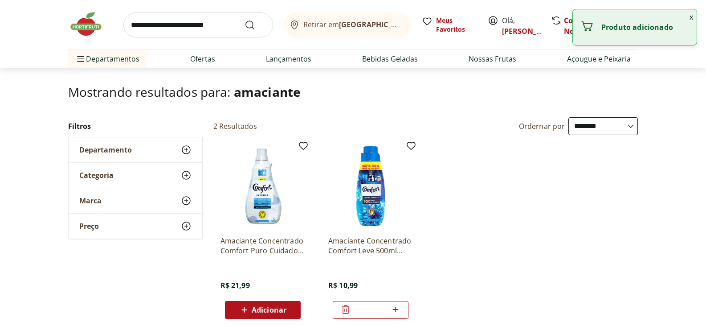
click at [176, 29] on input "search" at bounding box center [198, 24] width 150 height 25
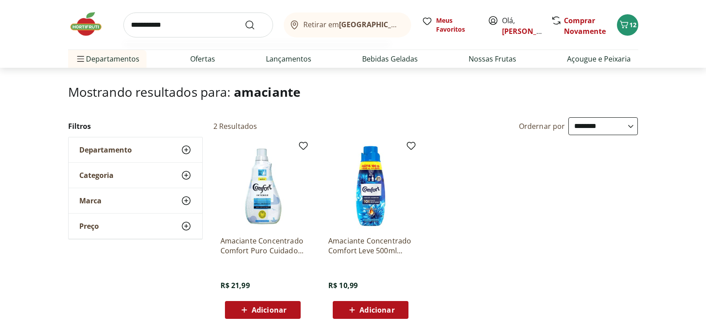
type input "**********"
click at [245, 20] on button "Submit Search" at bounding box center [255, 25] width 21 height 11
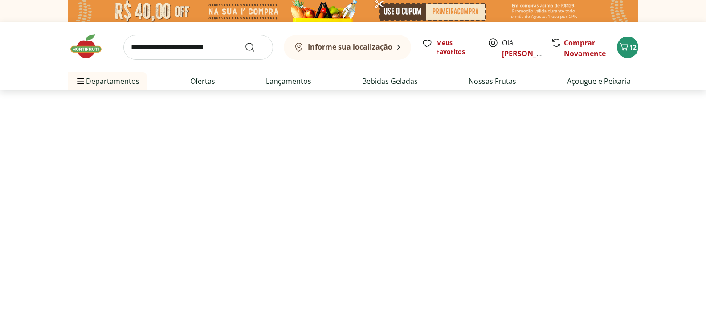
select select "**********"
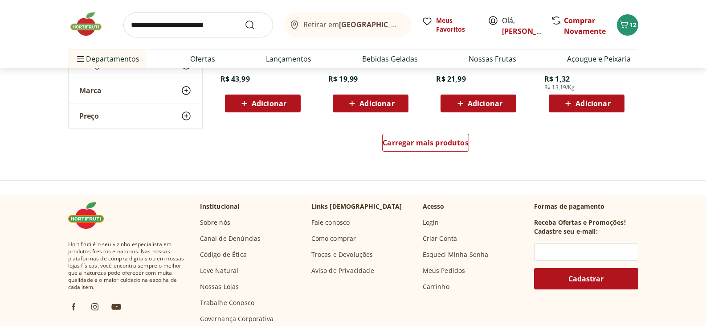
scroll to position [668, 0]
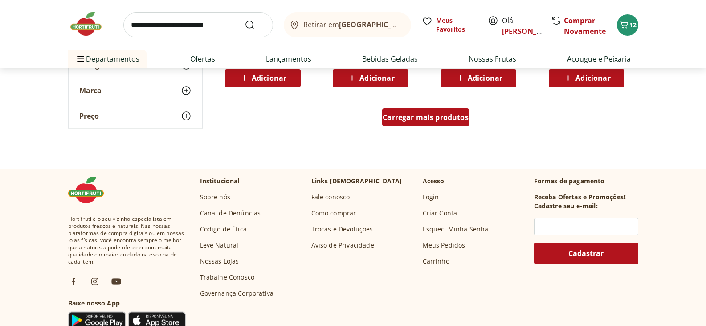
click at [456, 120] on span "Carregar mais produtos" at bounding box center [426, 117] width 86 height 7
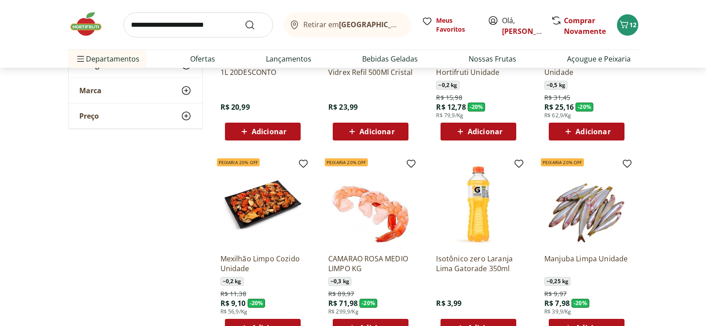
scroll to position [1069, 0]
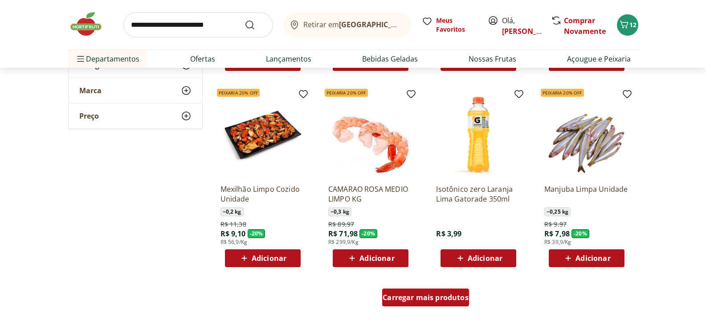
click at [428, 296] on span "Carregar mais produtos" at bounding box center [426, 297] width 86 height 7
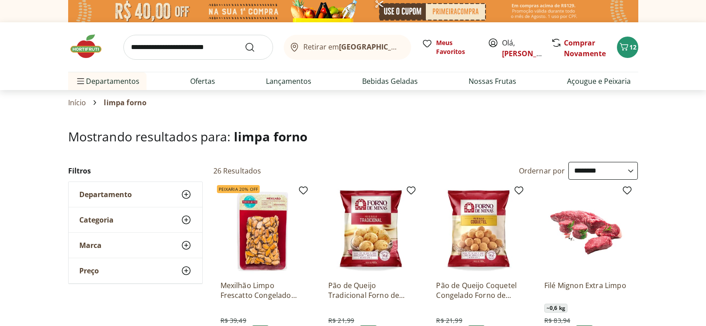
click at [82, 42] on img at bounding box center [90, 46] width 45 height 27
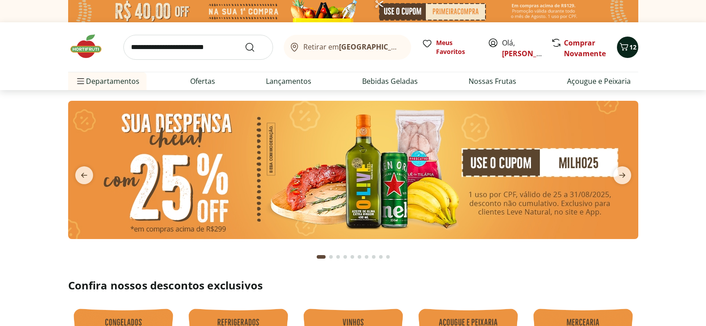
click at [628, 49] on icon "Carrinho" at bounding box center [624, 46] width 11 height 11
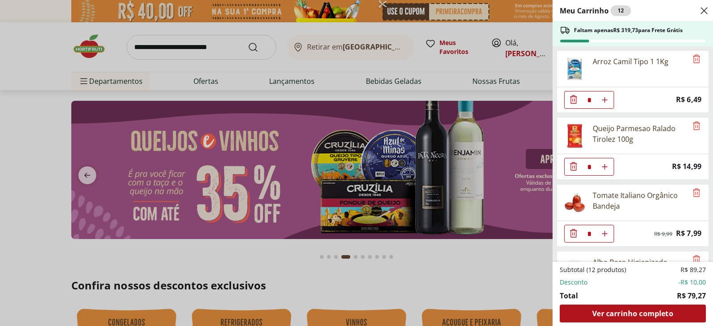
click at [323, 48] on div "Meu Carrinho 12 Faltam apenas R$ 319,73 para Frete Grátis Arroz Camil Tipo 1 1K…" at bounding box center [356, 163] width 713 height 326
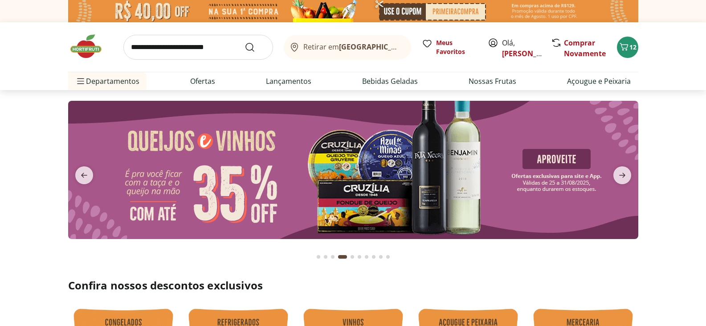
click at [210, 40] on input "search" at bounding box center [198, 47] width 150 height 25
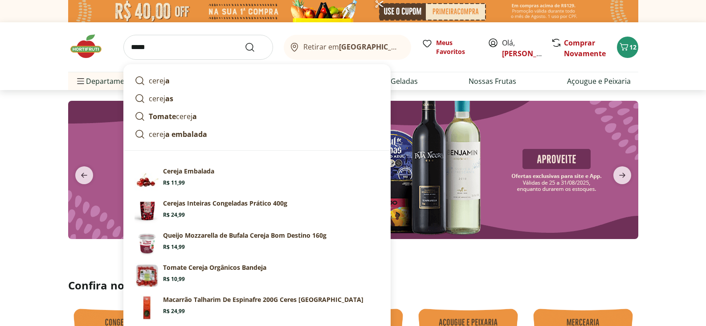
type input "******"
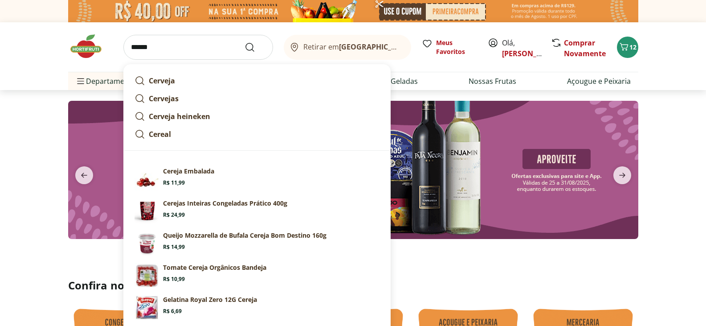
click button "Submit Search" at bounding box center [255, 47] width 21 height 11
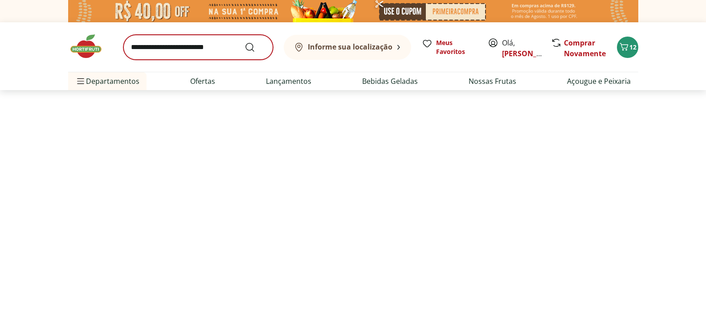
select select "**********"
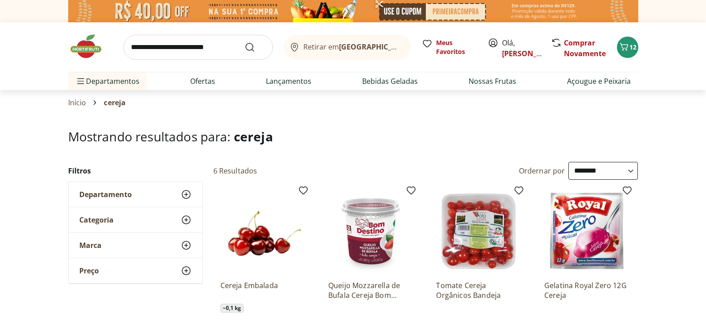
click at [257, 229] on img at bounding box center [263, 230] width 85 height 85
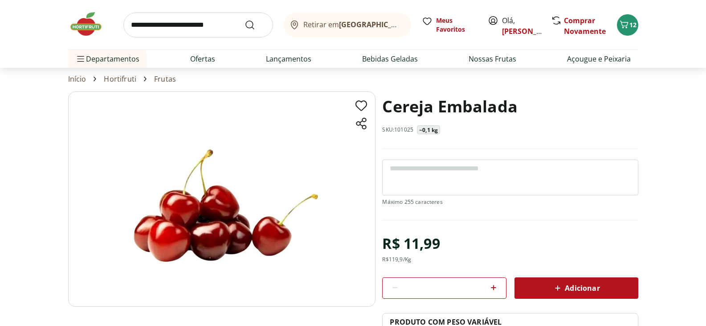
scroll to position [45, 0]
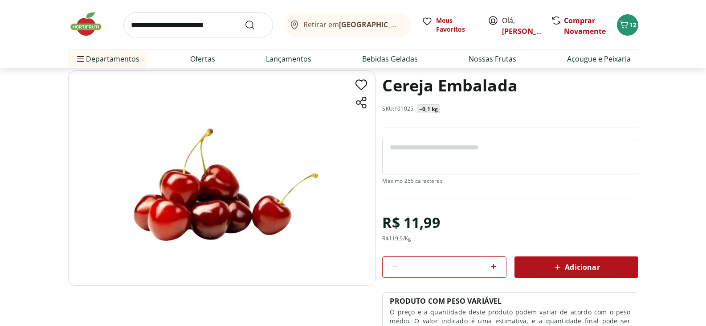
click at [495, 262] on icon at bounding box center [493, 266] width 11 height 11
click at [495, 261] on icon at bounding box center [493, 266] width 11 height 11
click at [392, 263] on icon at bounding box center [395, 266] width 11 height 11
type input "*"
click at [592, 266] on span "Adicionar" at bounding box center [575, 266] width 47 height 11
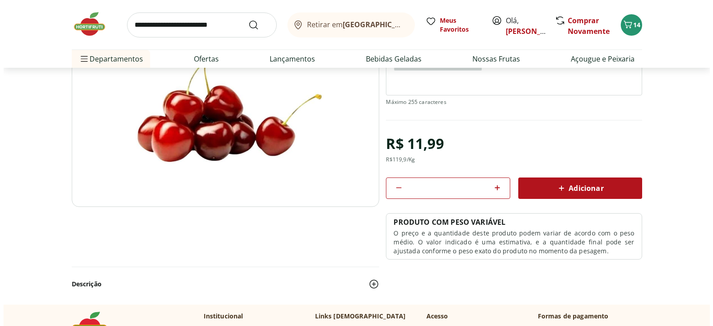
scroll to position [0, 0]
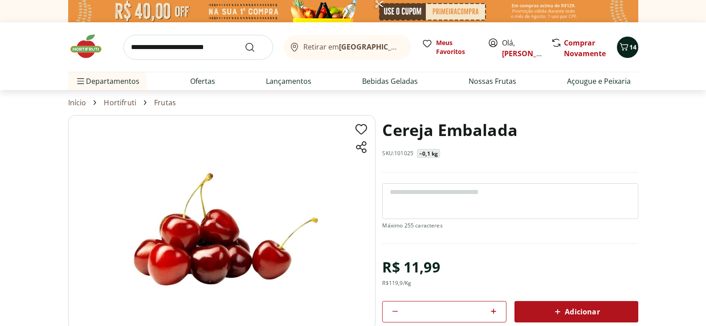
click at [637, 50] on button "14" at bounding box center [627, 47] width 21 height 21
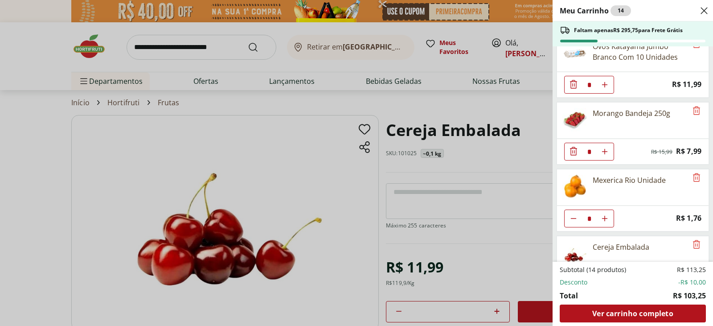
scroll to position [457, 0]
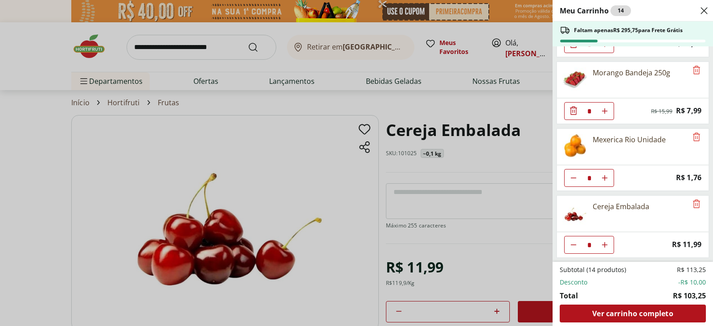
click at [572, 181] on icon "Diminuir Quantidade" at bounding box center [573, 177] width 7 height 7
type input "*"
click at [604, 310] on span "Ver carrinho completo" at bounding box center [632, 313] width 81 height 7
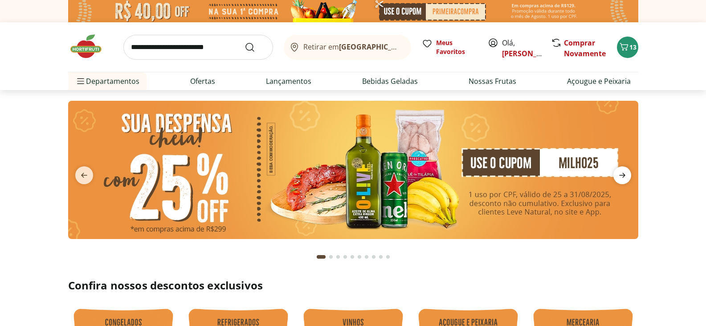
click at [629, 175] on span "next" at bounding box center [622, 175] width 18 height 18
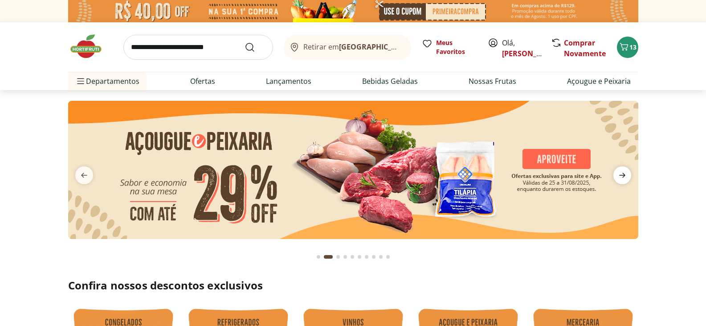
click at [629, 174] on span "next" at bounding box center [622, 175] width 18 height 18
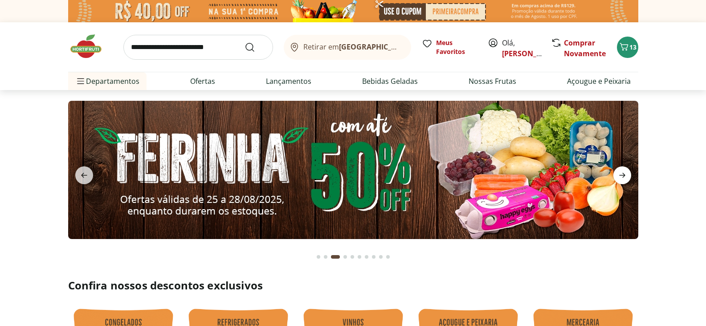
click at [629, 174] on span "next" at bounding box center [622, 175] width 18 height 18
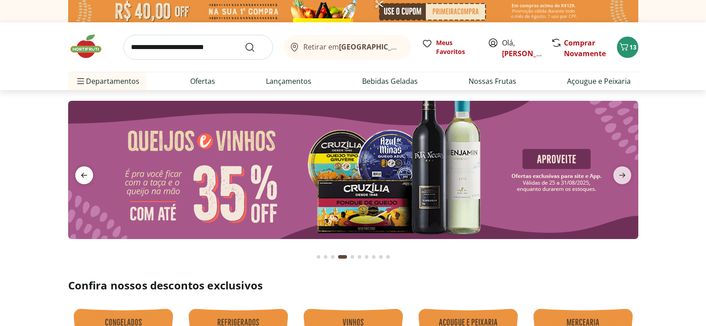
click at [85, 174] on icon "previous" at bounding box center [84, 175] width 11 height 11
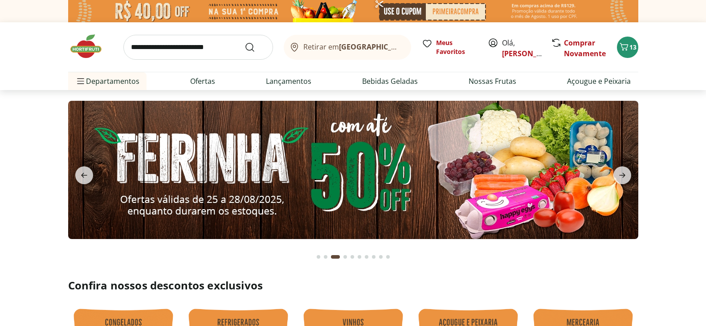
click at [308, 180] on img at bounding box center [353, 170] width 570 height 138
select select "**********"
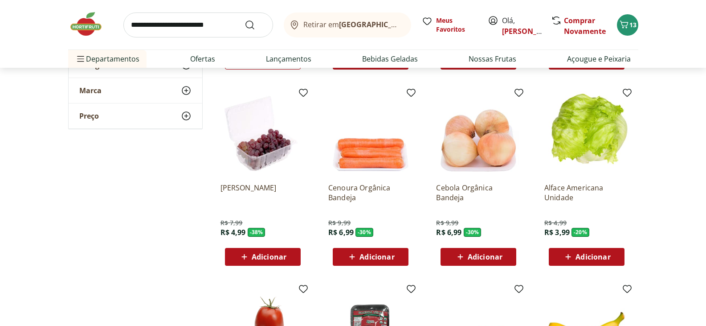
scroll to position [267, 0]
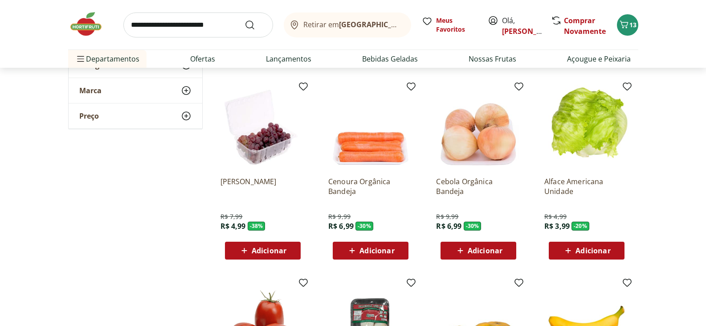
click at [597, 247] on span "Adicionar" at bounding box center [593, 250] width 35 height 7
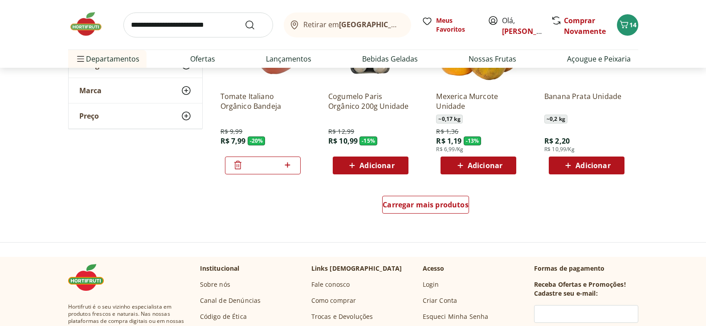
scroll to position [579, 0]
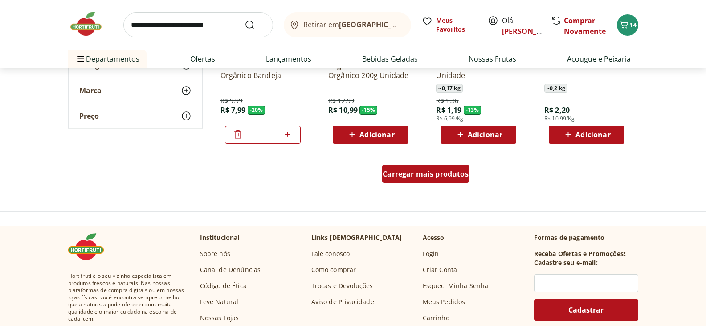
click at [414, 172] on span "Carregar mais produtos" at bounding box center [426, 173] width 86 height 7
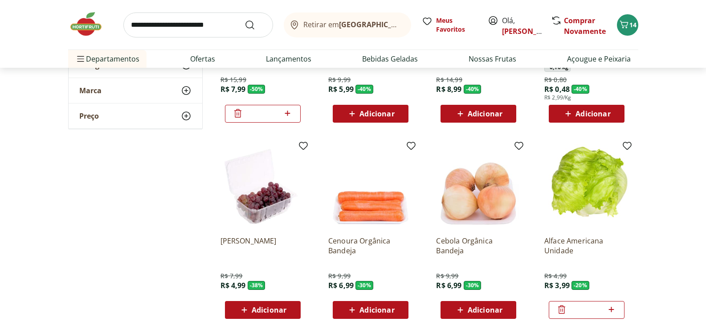
scroll to position [0, 0]
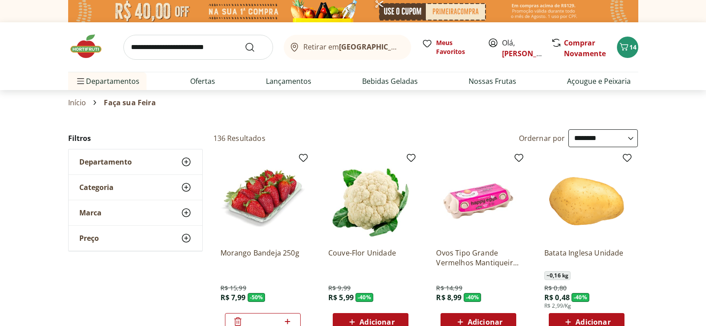
click at [190, 52] on input "search" at bounding box center [198, 47] width 150 height 25
click at [193, 32] on div "Retirar em [GEOGRAPHIC_DATA]/RJ Meus Favoritos Olá, [PERSON_NAME] Novamente 14" at bounding box center [353, 46] width 570 height 49
click at [192, 44] on input "search" at bounding box center [198, 47] width 150 height 25
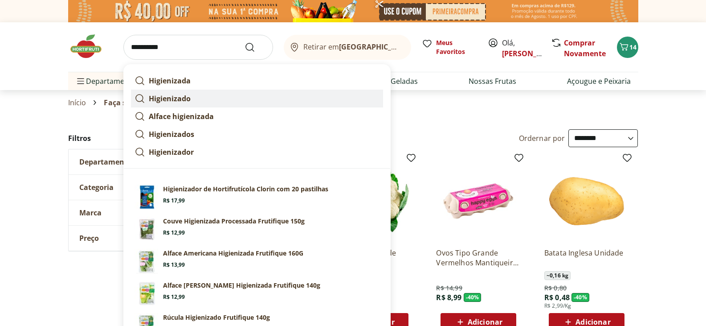
click at [192, 96] on link "Higienizado" at bounding box center [257, 99] width 252 height 18
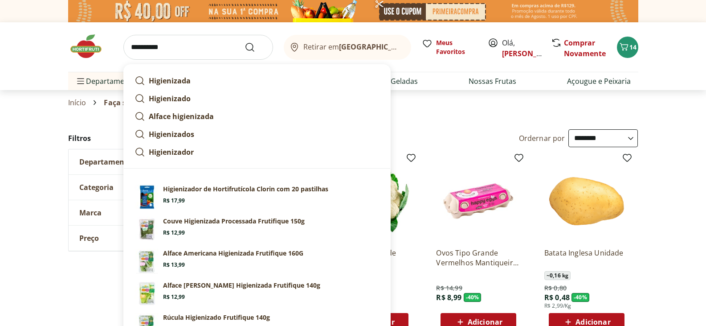
type input "**********"
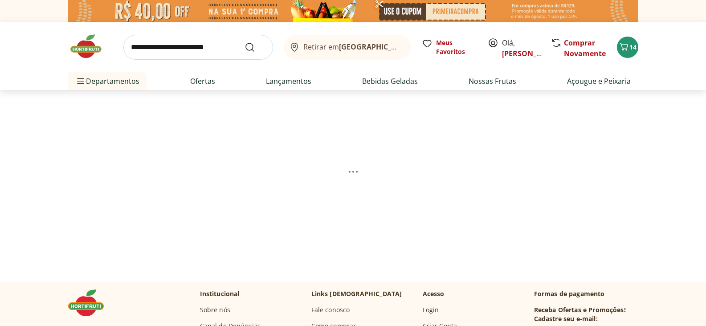
select select "**********"
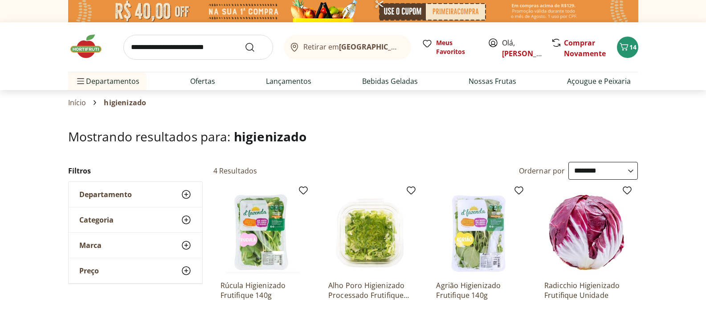
click at [147, 40] on input "search" at bounding box center [198, 47] width 150 height 25
type input "******"
click at [245, 42] on button "Submit Search" at bounding box center [255, 47] width 21 height 11
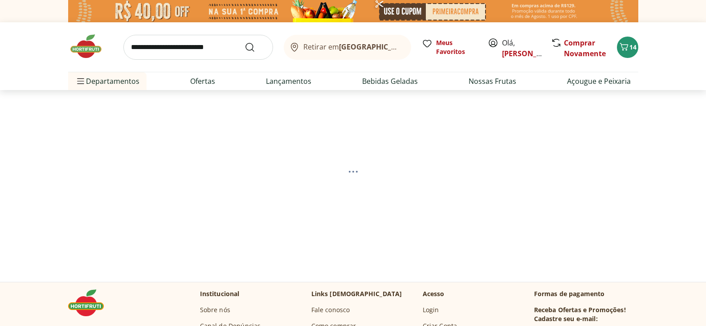
select select "**********"
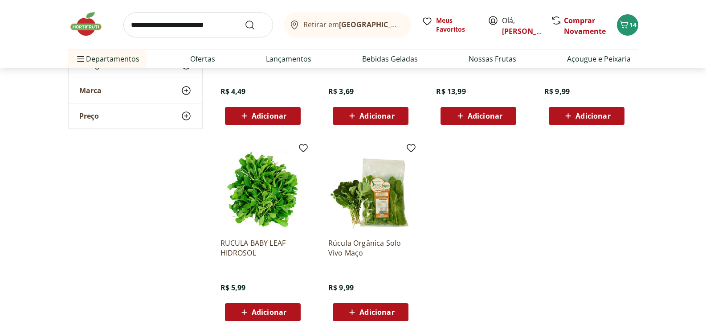
scroll to position [223, 0]
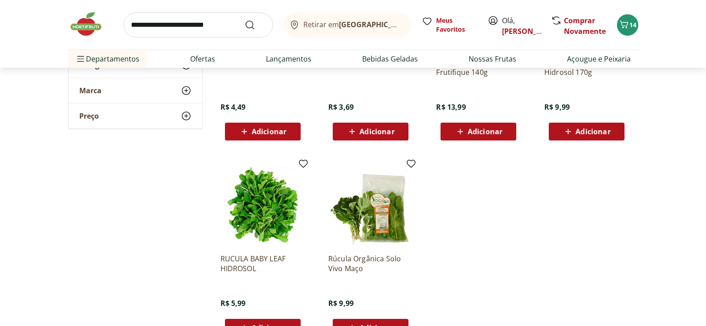
click at [377, 203] on img at bounding box center [370, 204] width 85 height 85
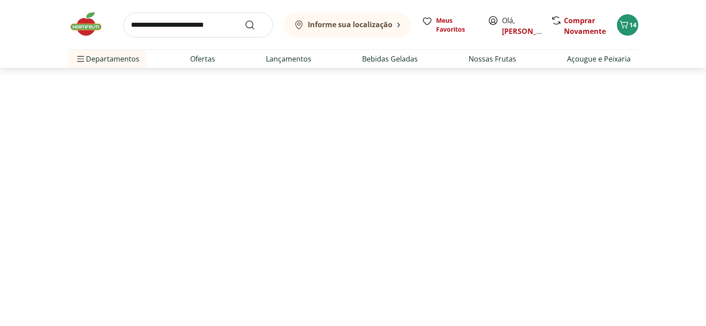
select select "**********"
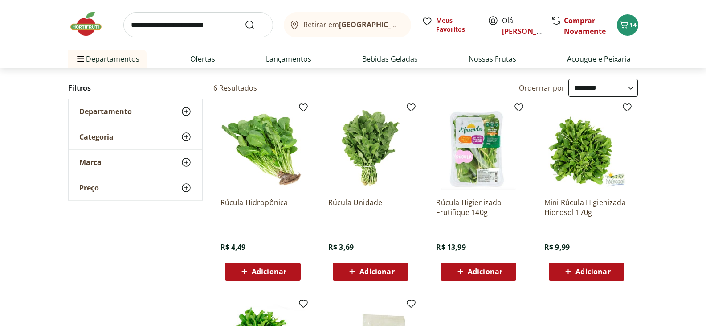
scroll to position [89, 0]
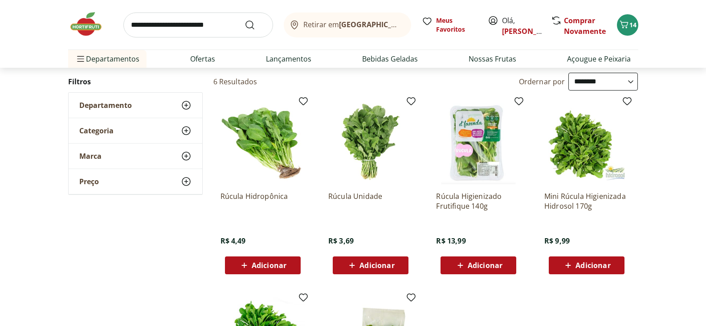
click at [271, 261] on span "Adicionar" at bounding box center [269, 264] width 35 height 7
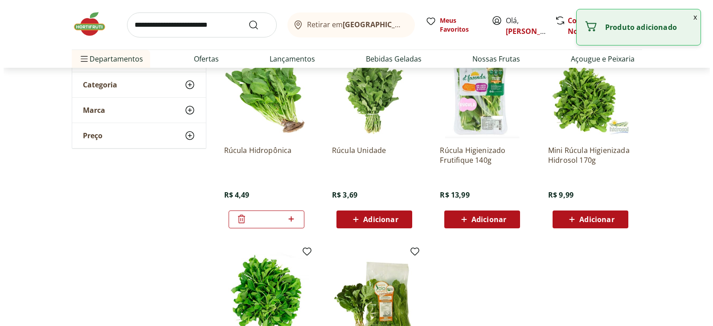
scroll to position [0, 0]
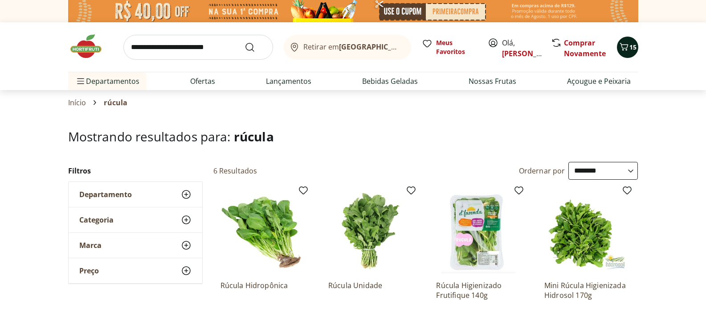
click at [630, 48] on span "15" at bounding box center [632, 47] width 7 height 8
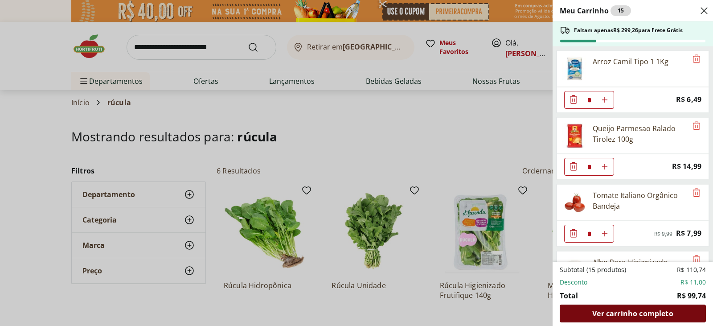
click at [618, 308] on div "Ver carrinho completo" at bounding box center [633, 313] width 146 height 18
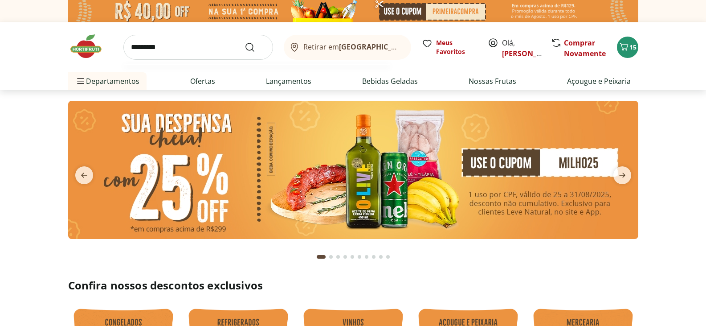
type input "*********"
click at [245, 42] on button "Submit Search" at bounding box center [255, 47] width 21 height 11
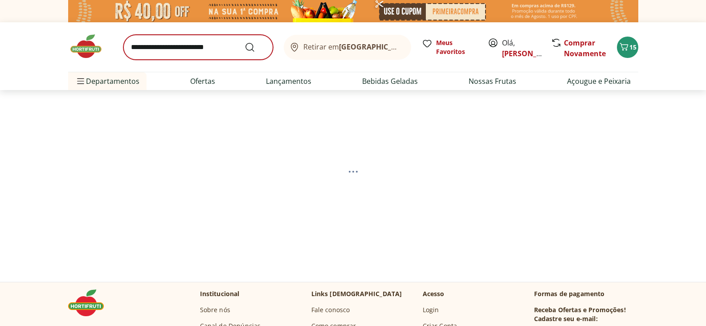
select select "**********"
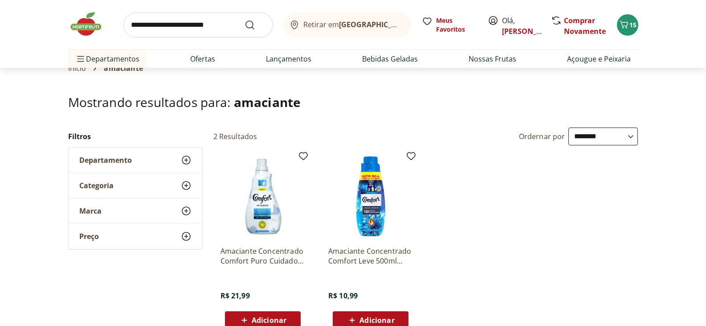
scroll to position [45, 0]
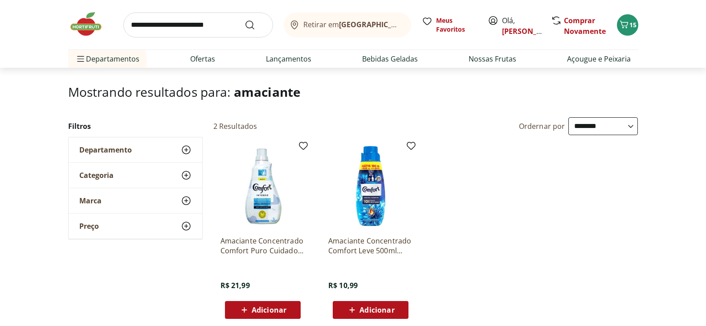
click at [373, 306] on span "Adicionar" at bounding box center [376, 309] width 35 height 7
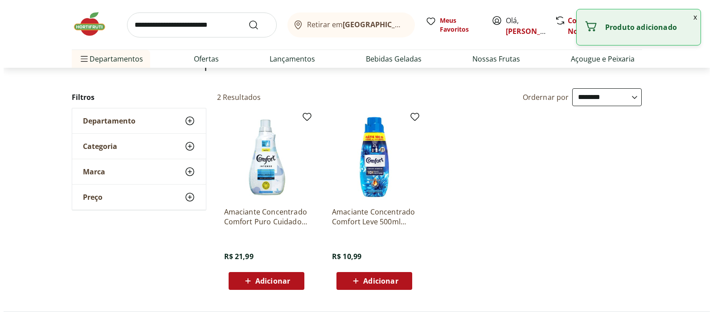
scroll to position [89, 0]
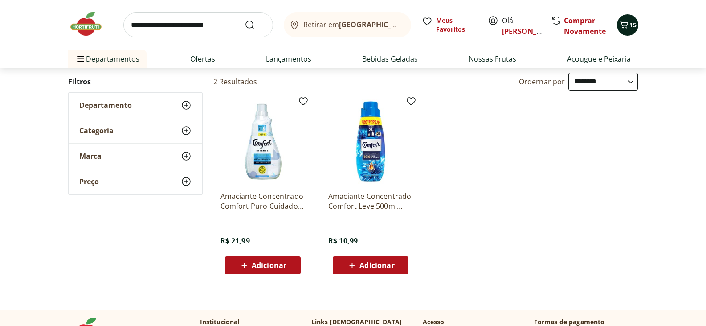
click at [629, 21] on span "15" at bounding box center [632, 24] width 7 height 8
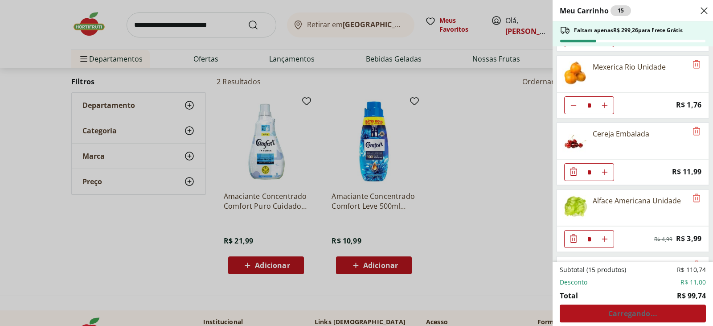
scroll to position [590, 0]
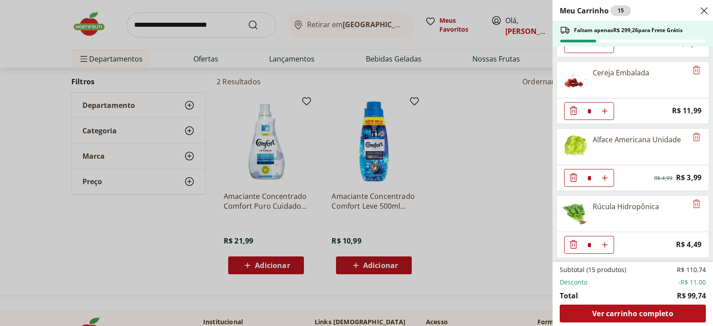
click at [467, 189] on div "Meu Carrinho 15 Faltam apenas R$ 299,26 para Frete Grátis Arroz Camil Tipo 1 1K…" at bounding box center [356, 163] width 713 height 326
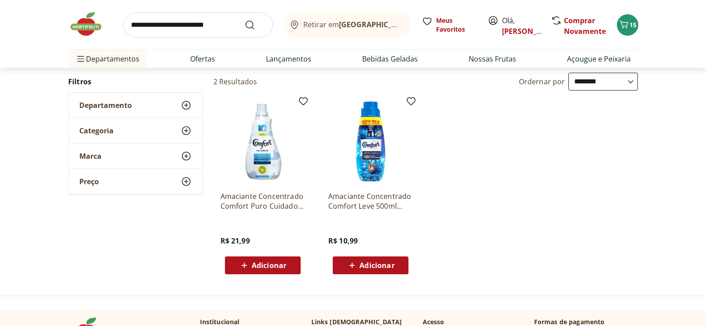
click at [362, 261] on span "Adicionar" at bounding box center [376, 264] width 35 height 7
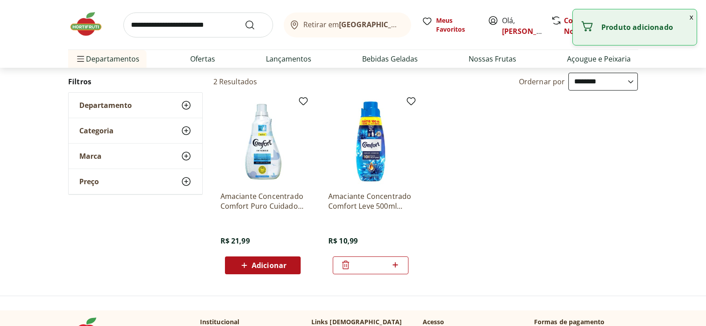
click at [401, 264] on div "*" at bounding box center [371, 265] width 76 height 18
click at [395, 265] on icon at bounding box center [395, 264] width 5 height 5
type input "*"
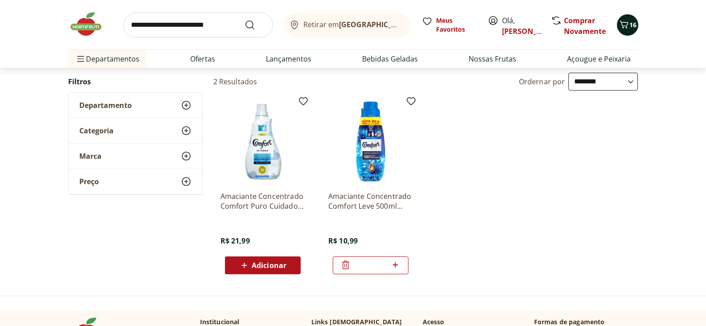
click at [628, 24] on icon "Carrinho" at bounding box center [624, 24] width 11 height 11
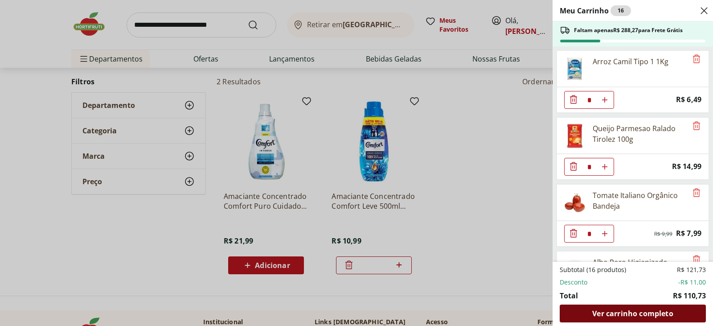
click at [623, 310] on span "Ver carrinho completo" at bounding box center [632, 313] width 81 height 7
